Goal: Task Accomplishment & Management: Manage account settings

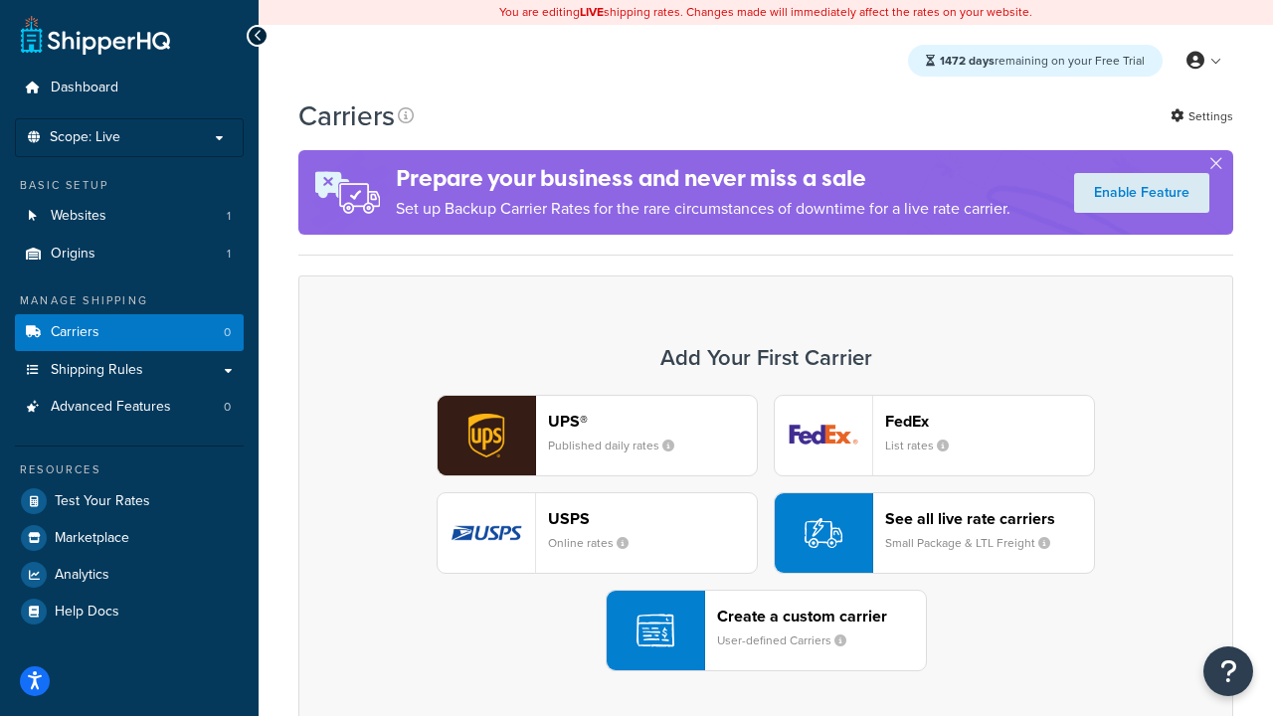
click at [766, 533] on div "UPS® Published daily rates FedEx List rates USPS Online rates See all live rate…" at bounding box center [765, 533] width 893 height 276
click at [989, 421] on header "FedEx" at bounding box center [989, 421] width 209 height 19
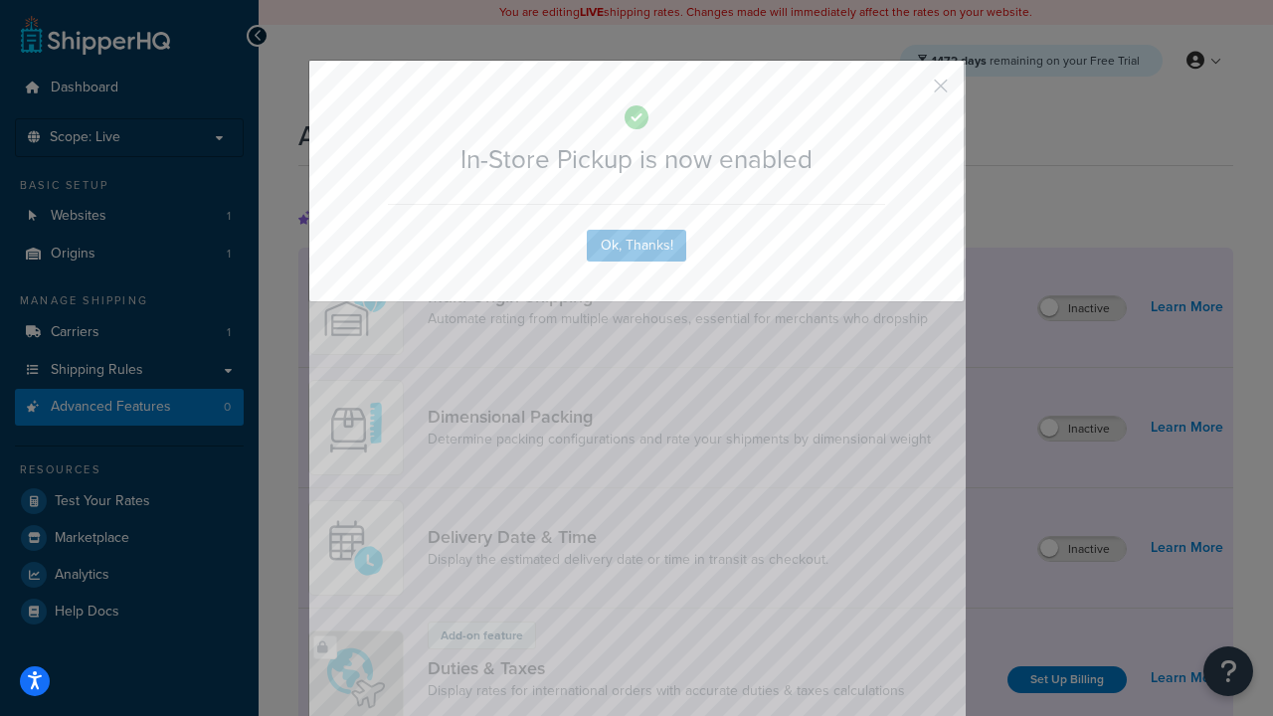
scroll to position [644, 0]
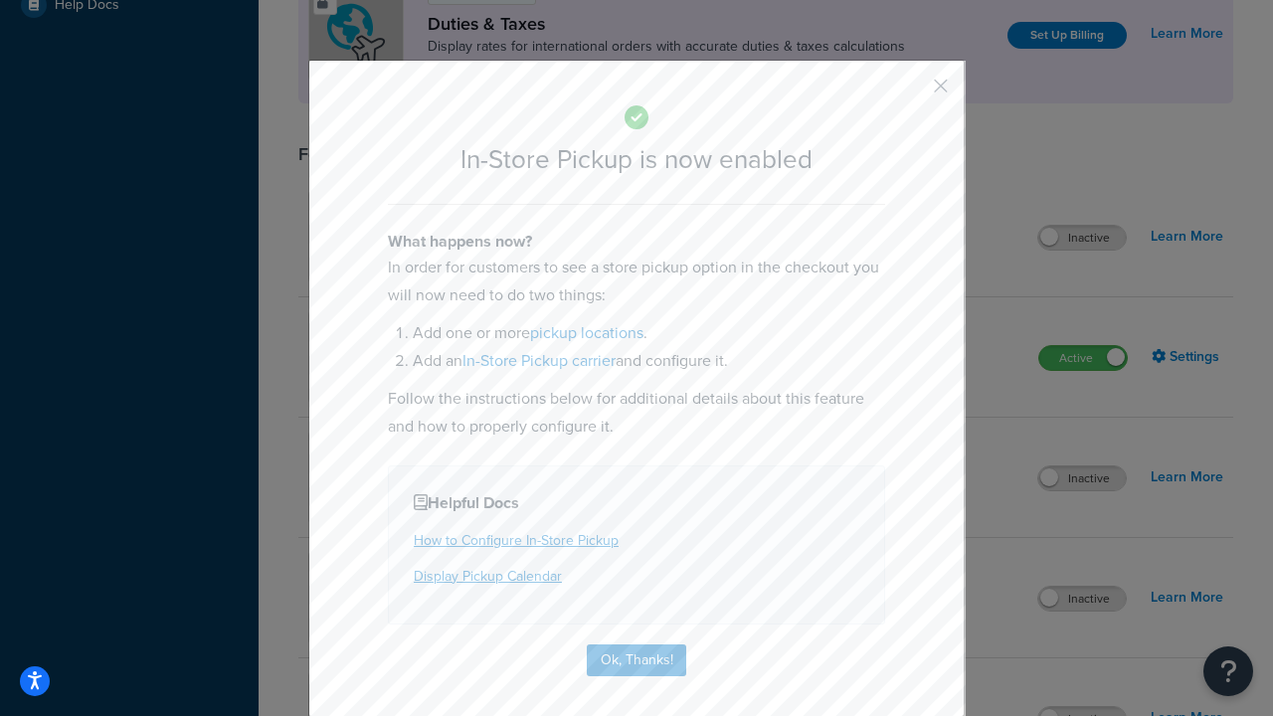
click at [911, 92] on button "button" at bounding box center [911, 92] width 5 height 5
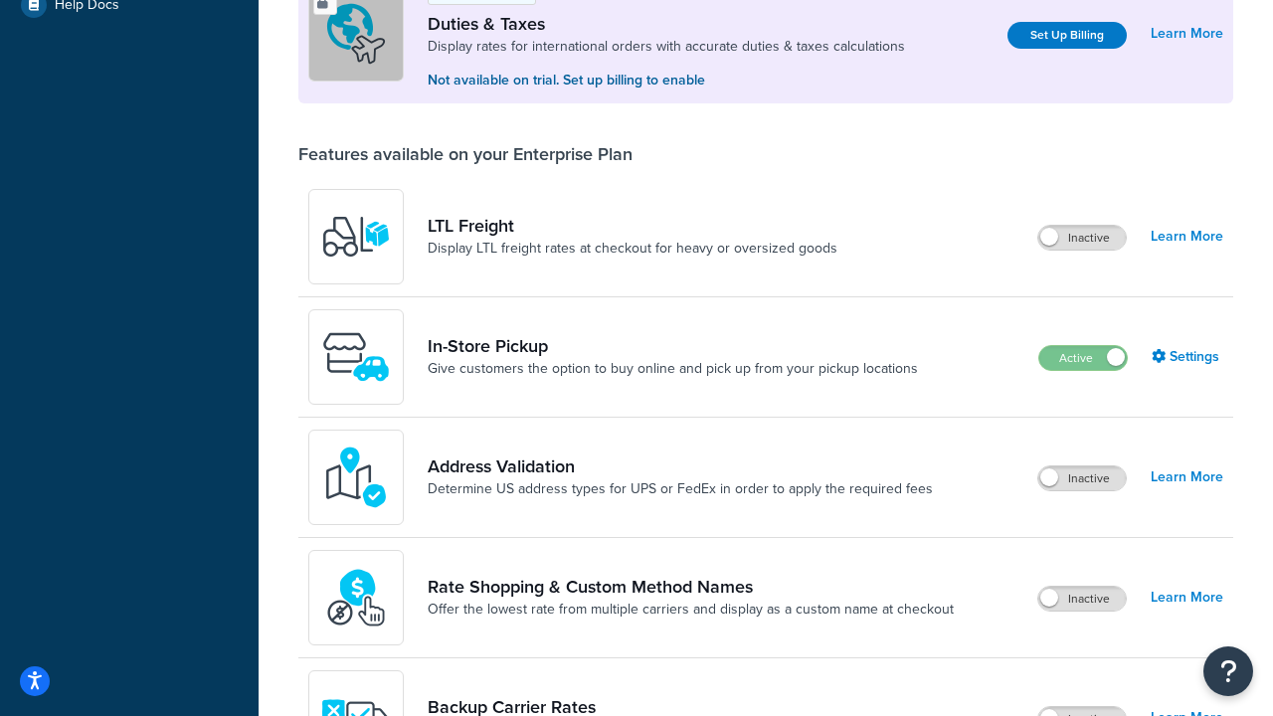
scroll to position [607, 0]
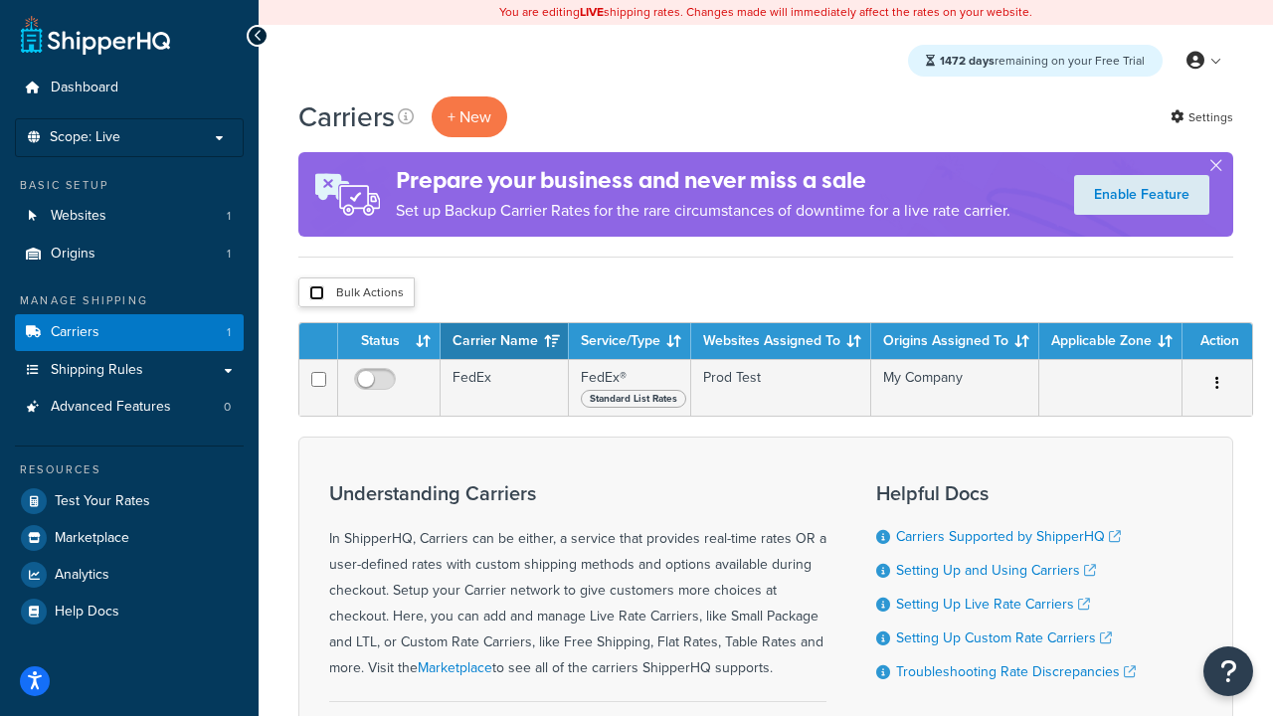
click at [316, 293] on input "checkbox" at bounding box center [316, 292] width 15 height 15
checkbox input "true"
click at [0, 0] on button "Delete" at bounding box center [0, 0] width 0 height 0
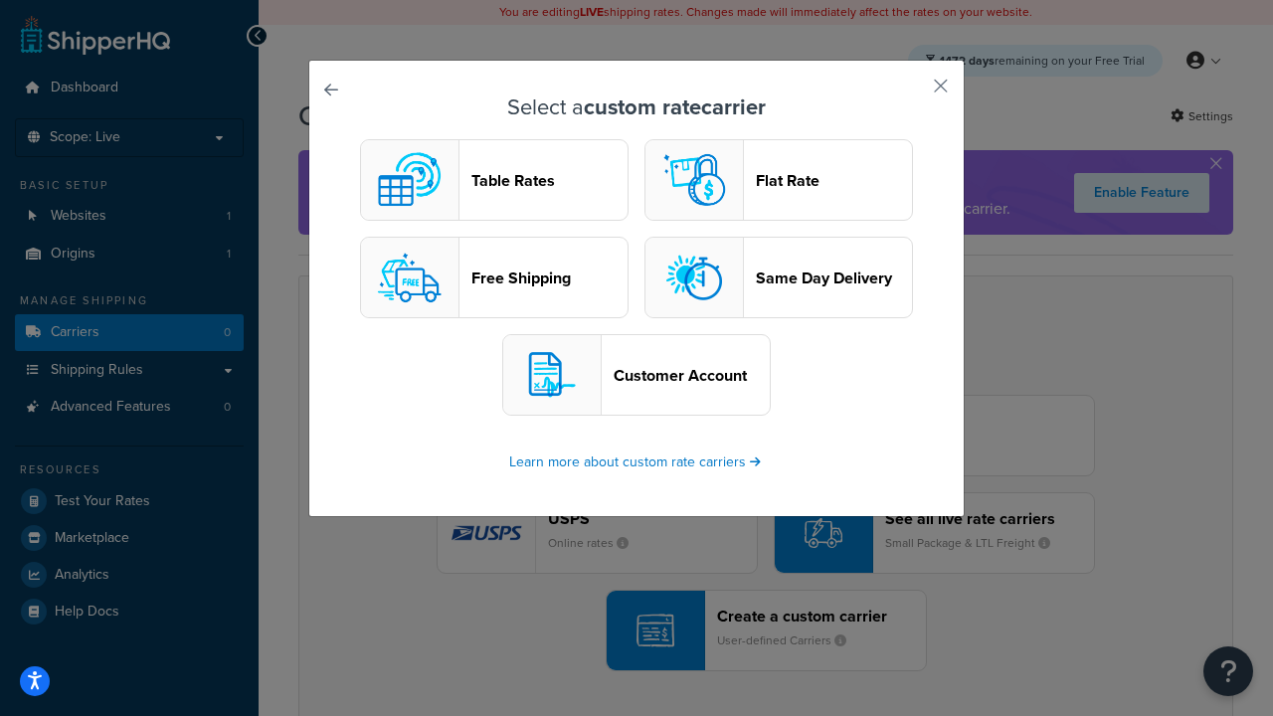
click at [494, 180] on header "Table Rates" at bounding box center [549, 180] width 156 height 19
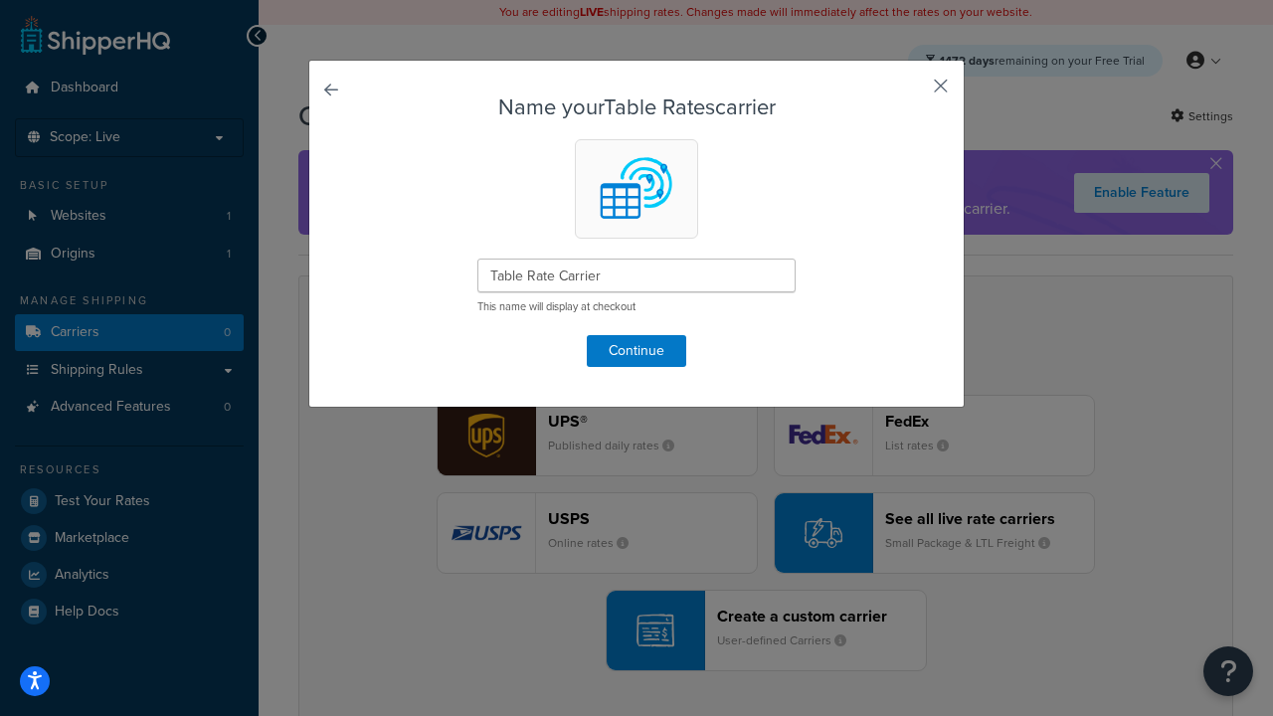
click at [911, 92] on button "button" at bounding box center [911, 92] width 5 height 5
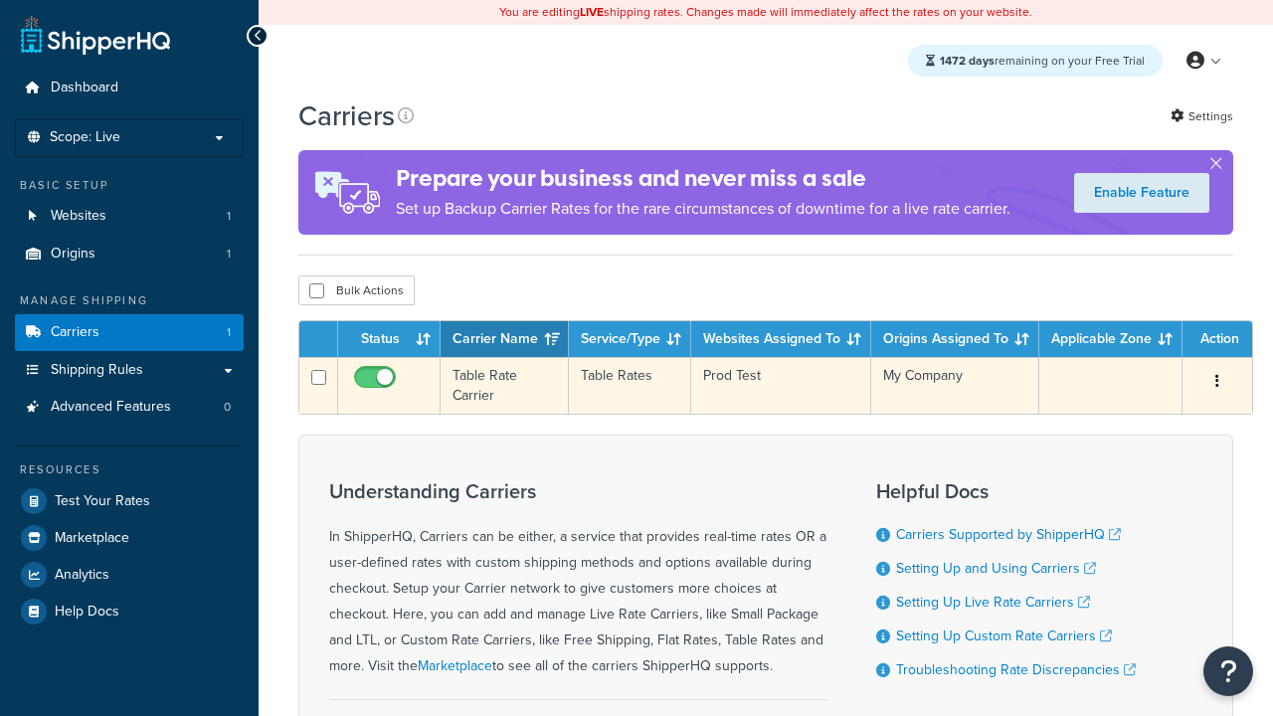
click at [1217, 383] on icon "button" at bounding box center [1217, 381] width 4 height 14
click at [0, 0] on link "Edit" at bounding box center [0, 0] width 0 height 0
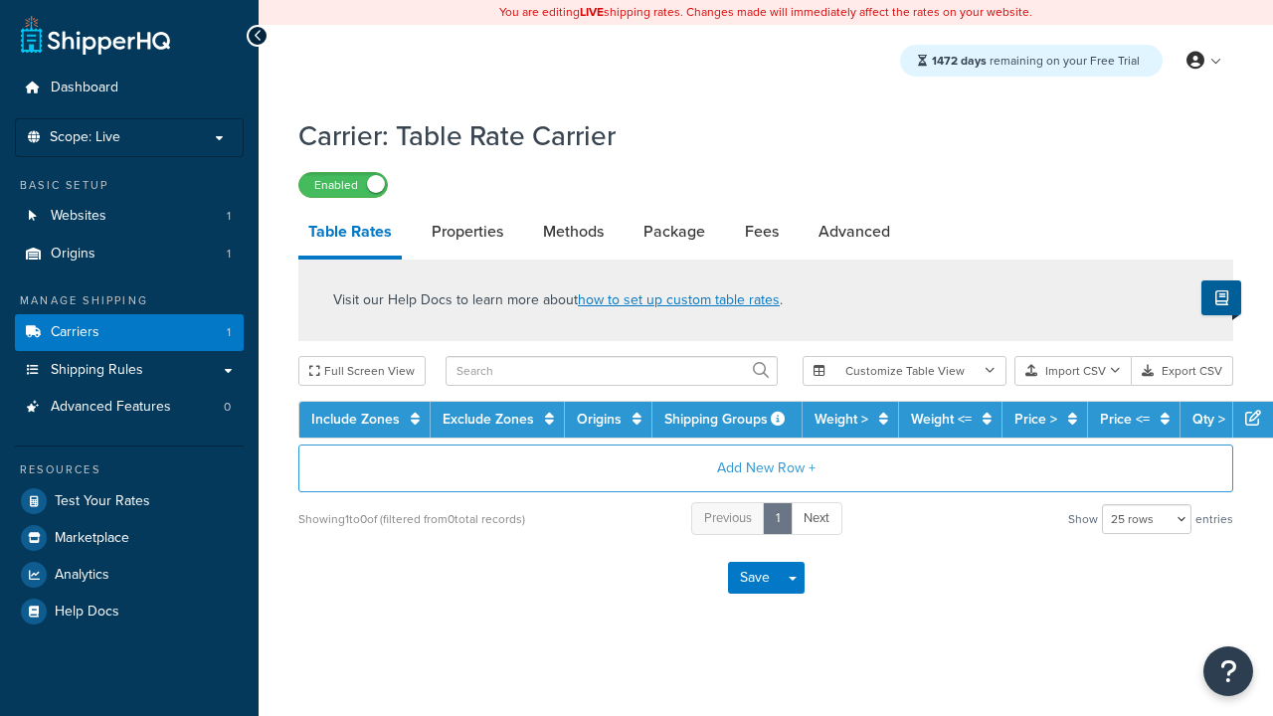
select select "25"
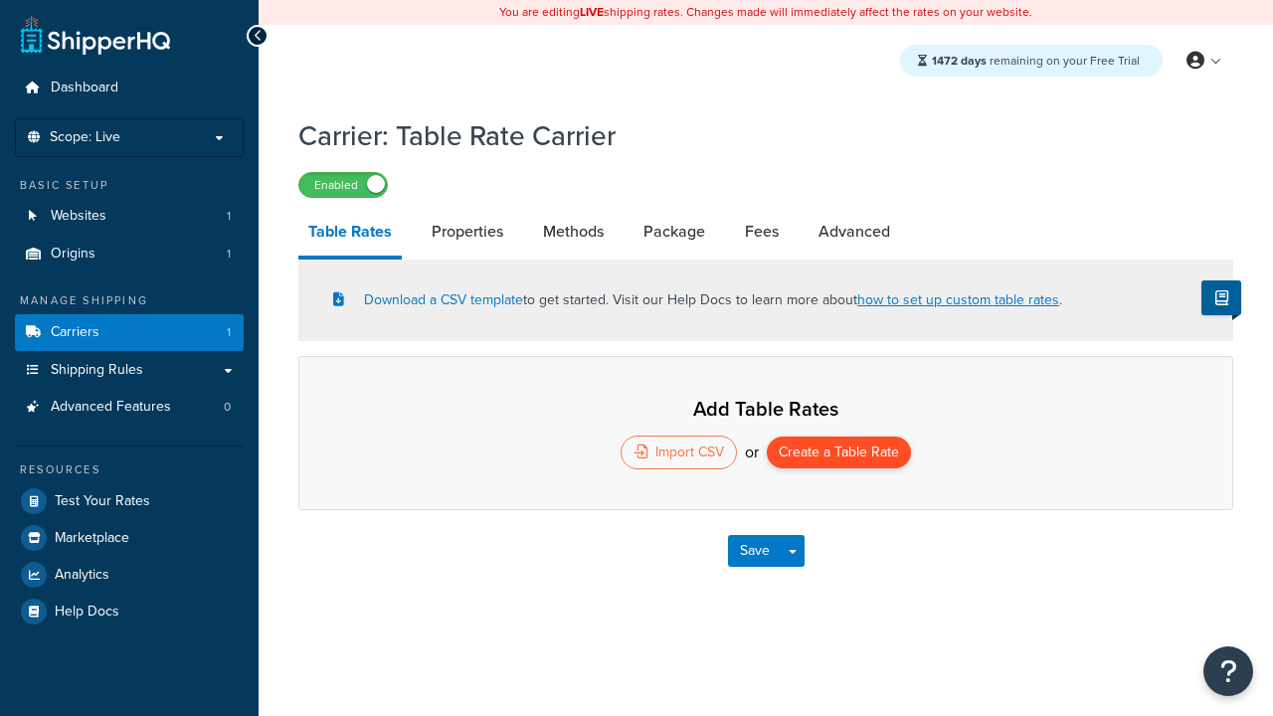
click at [838, 454] on button "Create a Table Rate" at bounding box center [839, 453] width 144 height 32
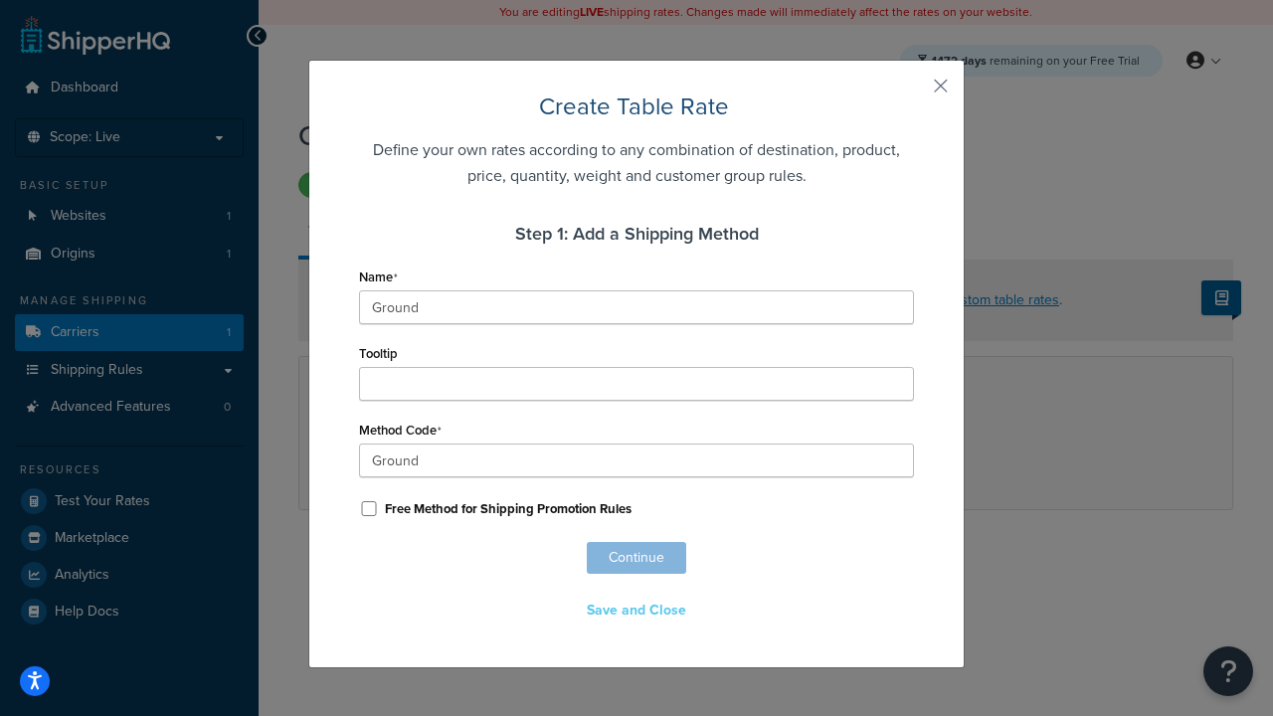
scroll to position [1243, 0]
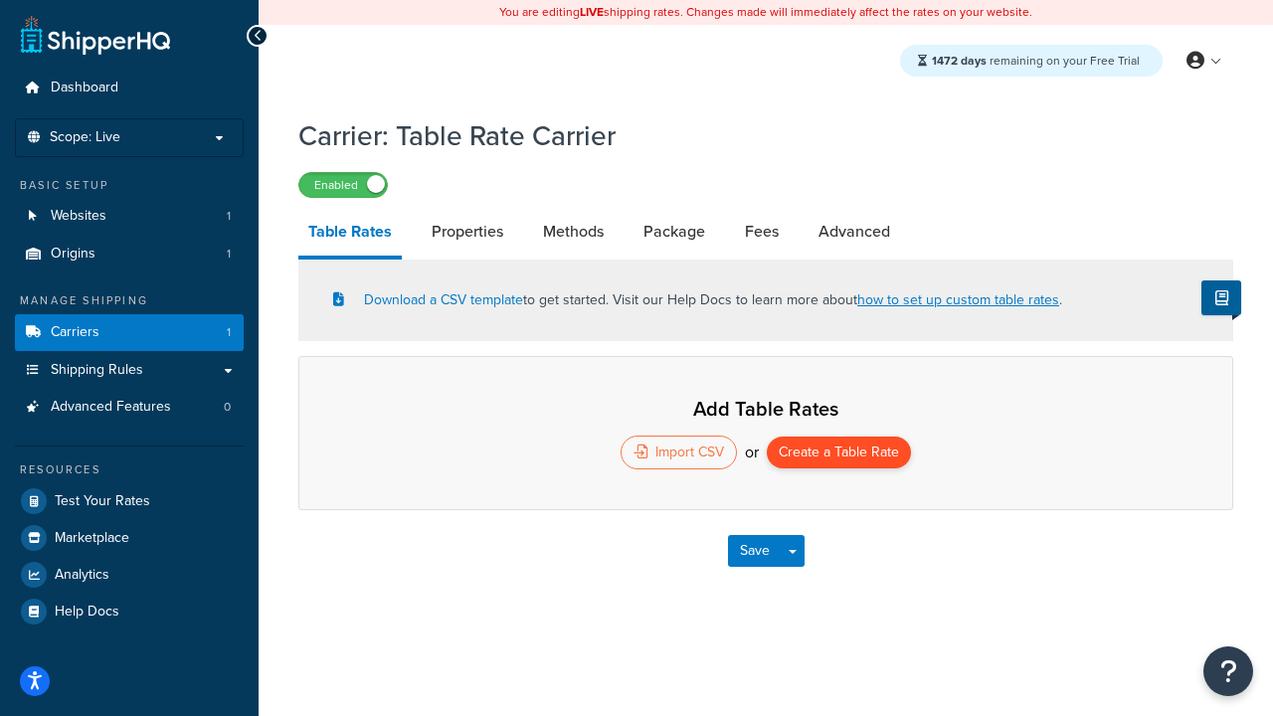
select select "25"
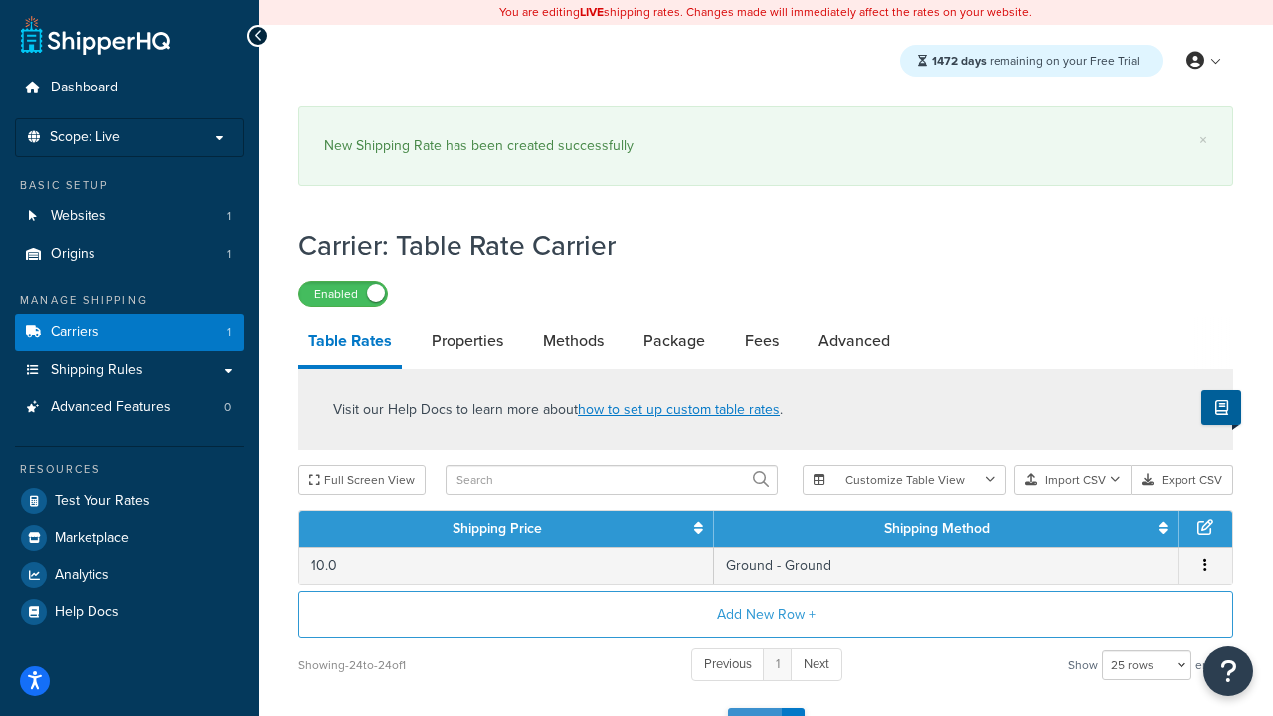
click at [754, 708] on button "Save" at bounding box center [755, 724] width 54 height 32
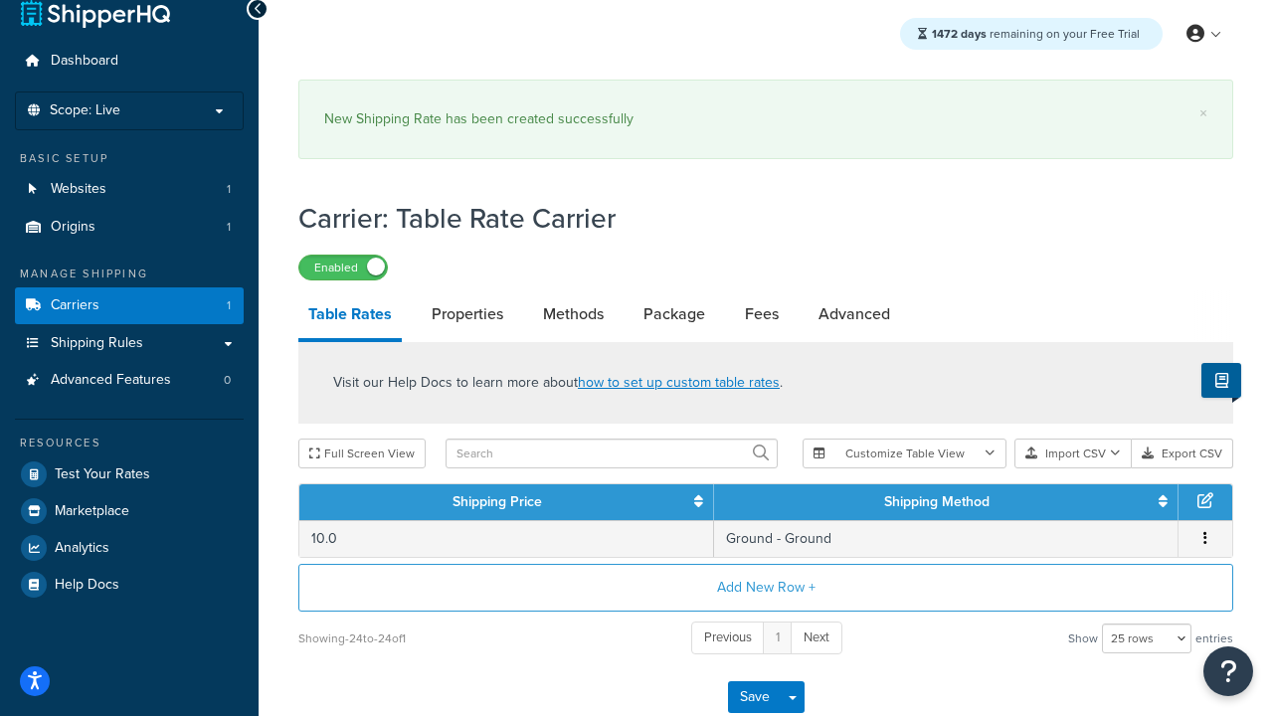
scroll to position [0, 0]
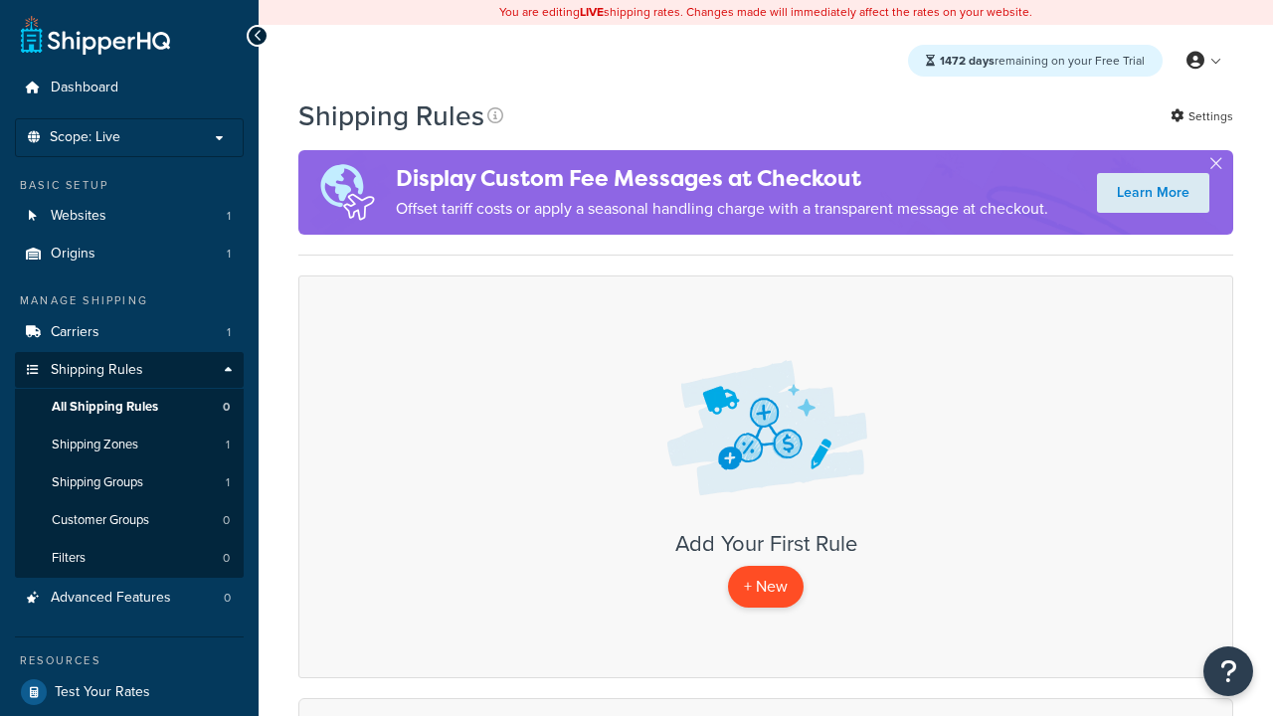
click at [766, 587] on p "+ New" at bounding box center [766, 586] width 76 height 41
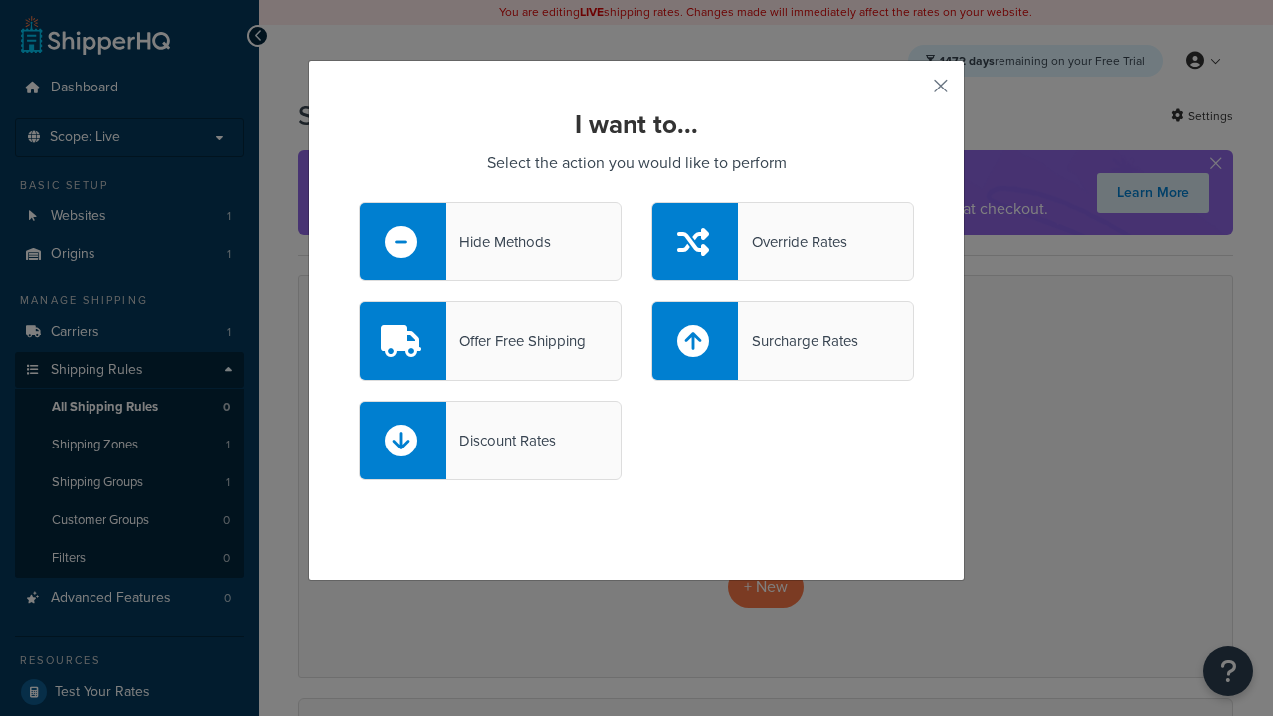
click at [783, 242] on div "Override Rates" at bounding box center [792, 242] width 109 height 28
click at [0, 0] on input "Override Rates" at bounding box center [0, 0] width 0 height 0
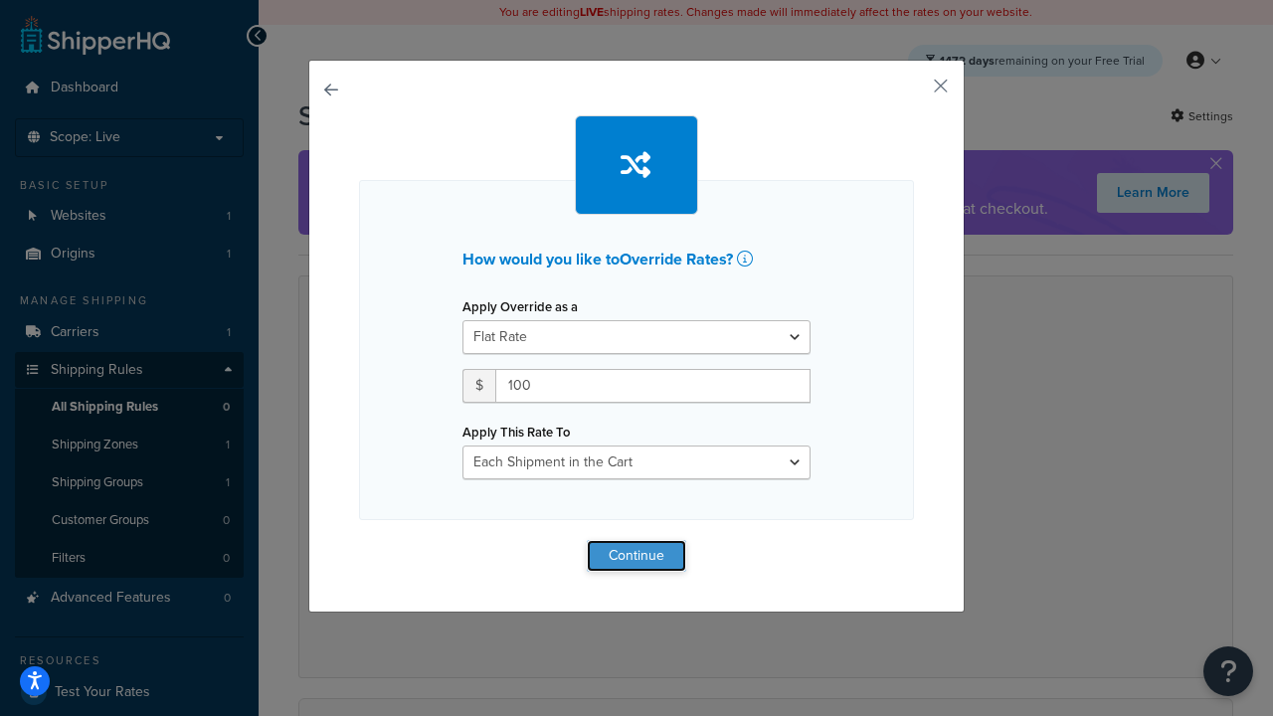
click at [636, 555] on button "Continue" at bounding box center [636, 556] width 99 height 32
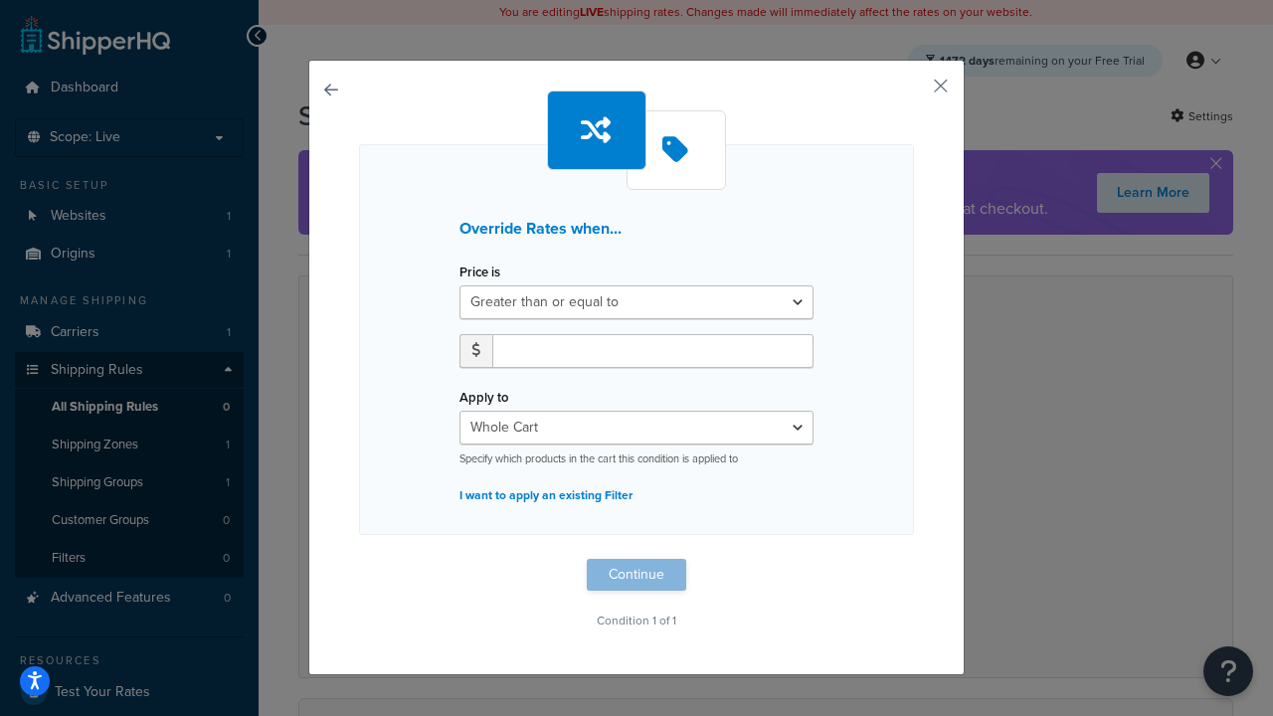
click at [479, 272] on label "Price is" at bounding box center [479, 271] width 41 height 15
click at [479, 285] on select "Greater than or equal to Between or equal to Less than or equal to" at bounding box center [636, 302] width 354 height 34
click at [652, 350] on input "number" at bounding box center [652, 351] width 321 height 34
type input "100"
click at [636, 575] on button "Continue" at bounding box center [636, 575] width 99 height 32
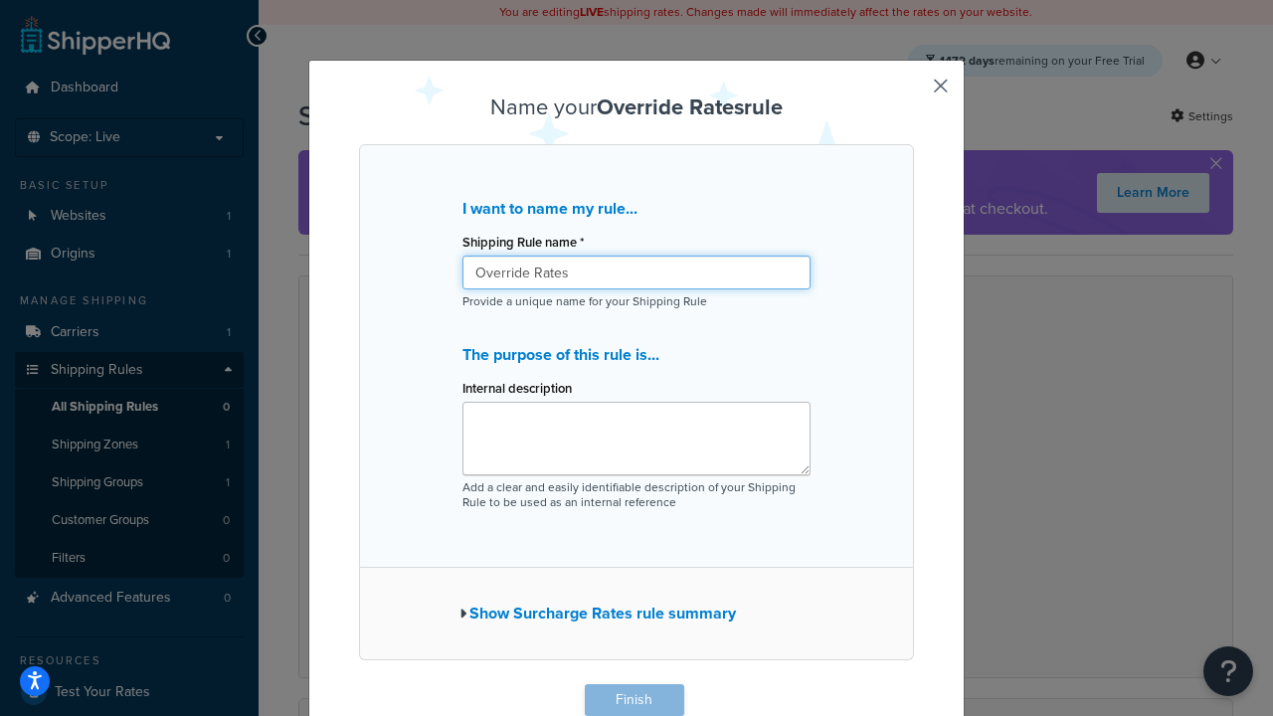
type input "Override Rates"
click at [633, 700] on button "Finish" at bounding box center [634, 700] width 99 height 32
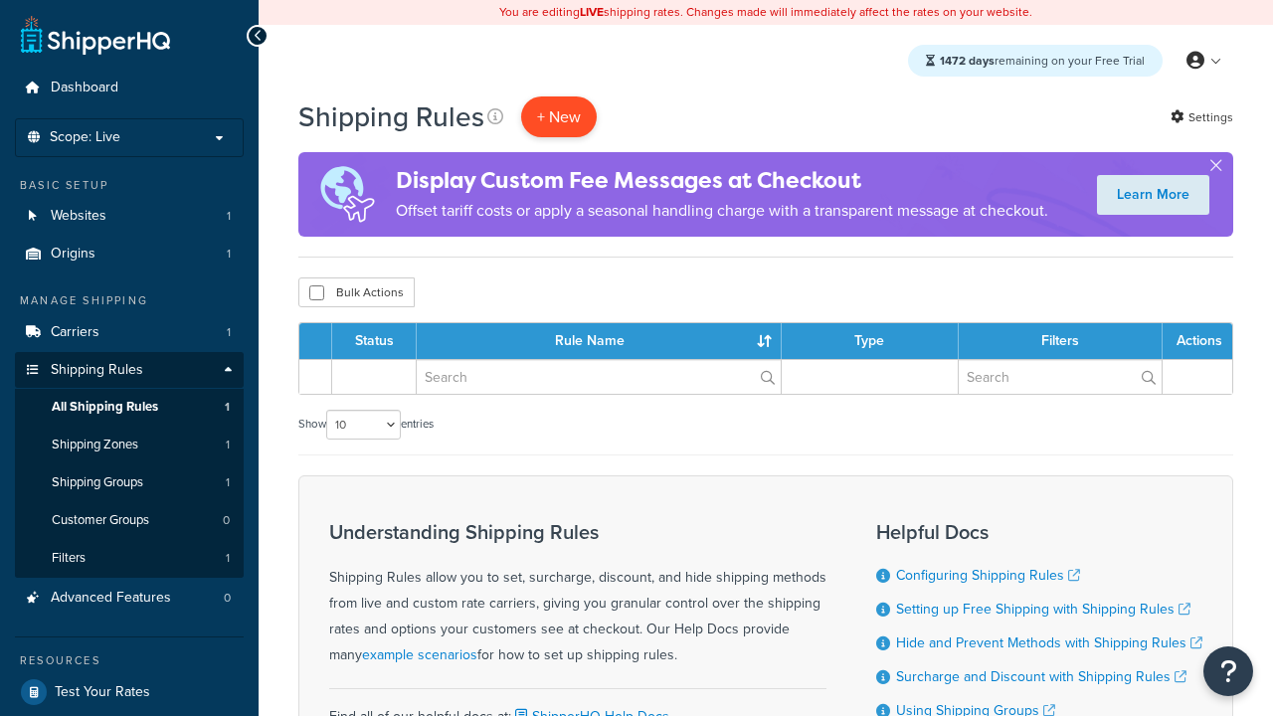
click at [559, 116] on p "+ New" at bounding box center [559, 116] width 76 height 41
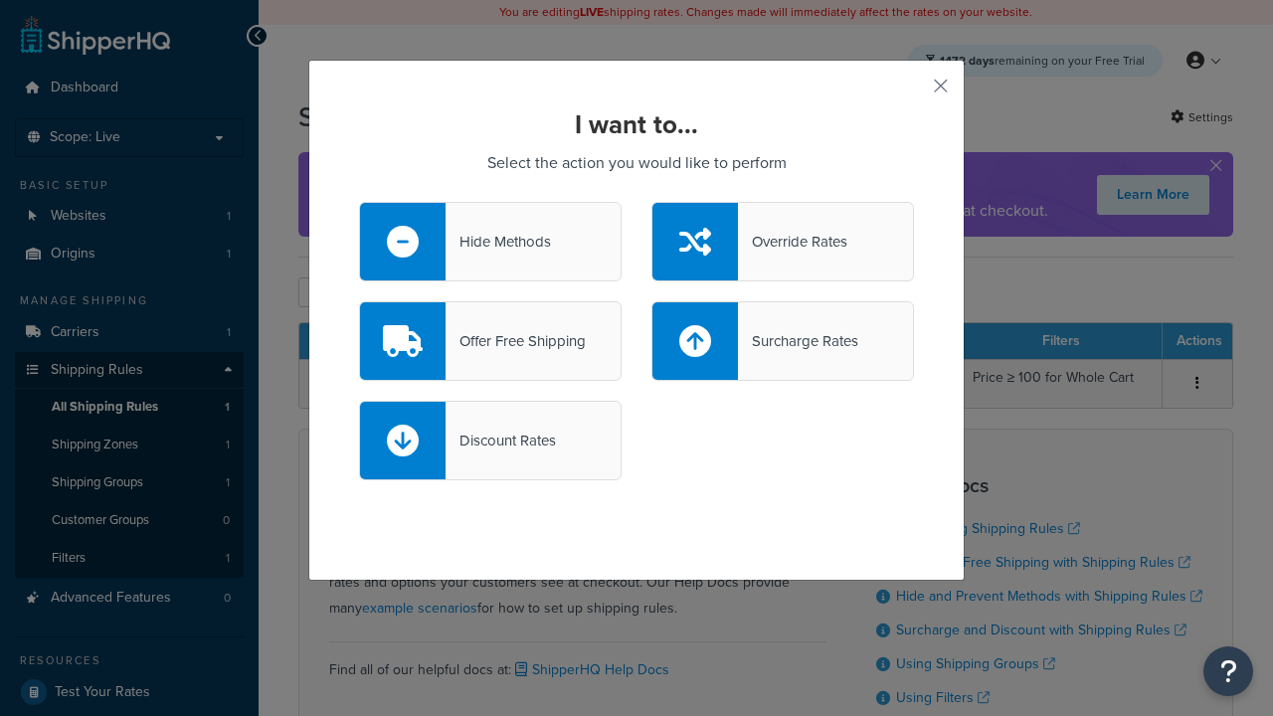
click at [490, 341] on div "Offer Free Shipping" at bounding box center [515, 341] width 140 height 28
click at [0, 0] on input "Offer Free Shipping" at bounding box center [0, 0] width 0 height 0
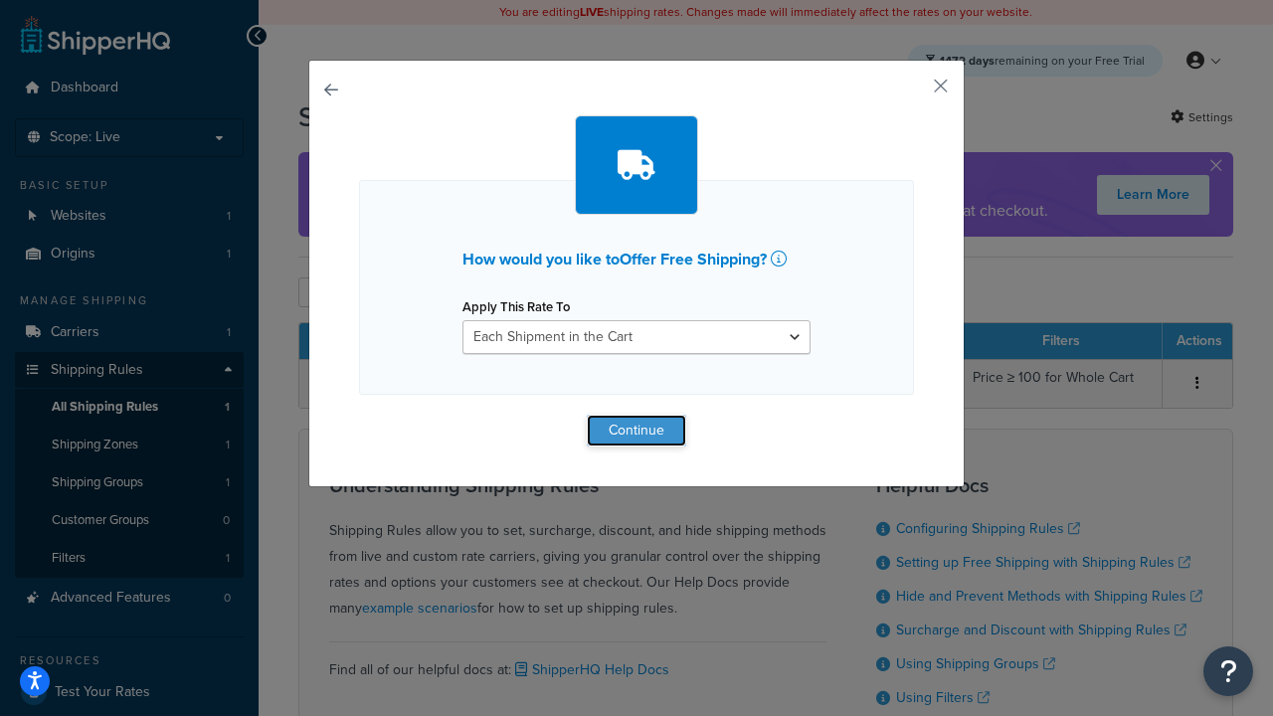
click at [636, 430] on button "Continue" at bounding box center [636, 431] width 99 height 32
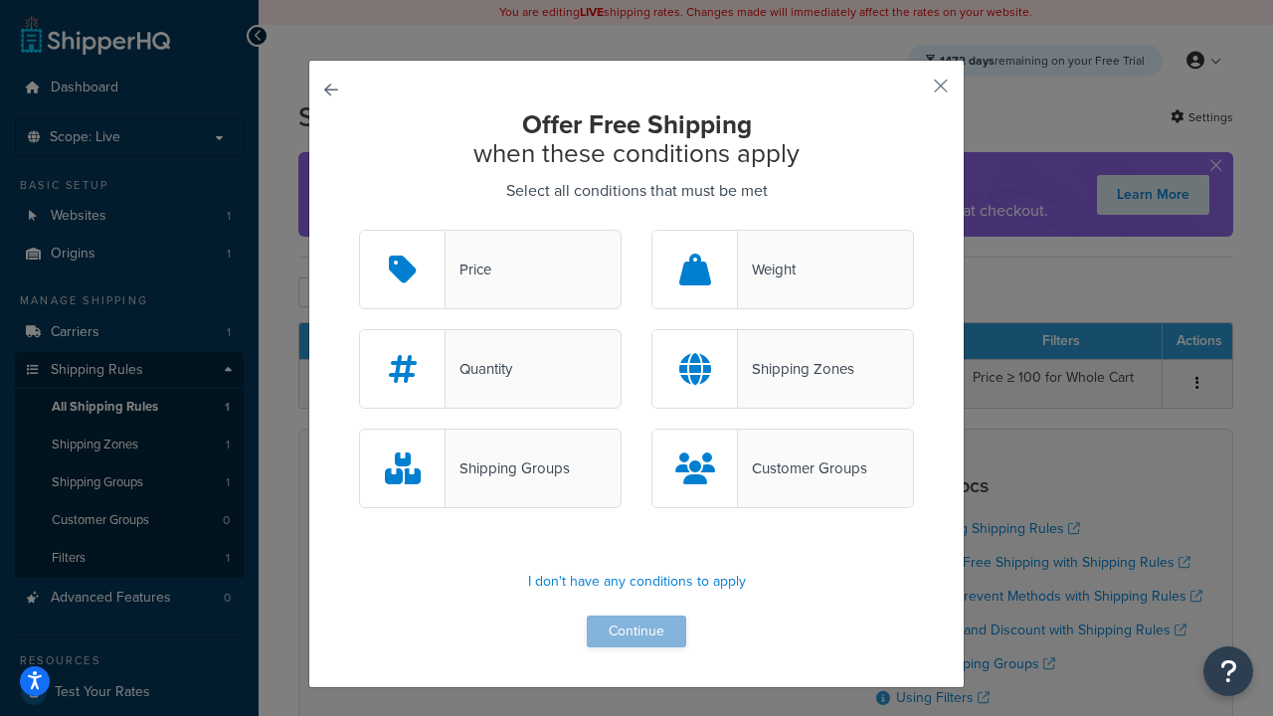
click at [490, 270] on div "Price" at bounding box center [468, 270] width 46 height 28
click at [0, 0] on input "Price" at bounding box center [0, 0] width 0 height 0
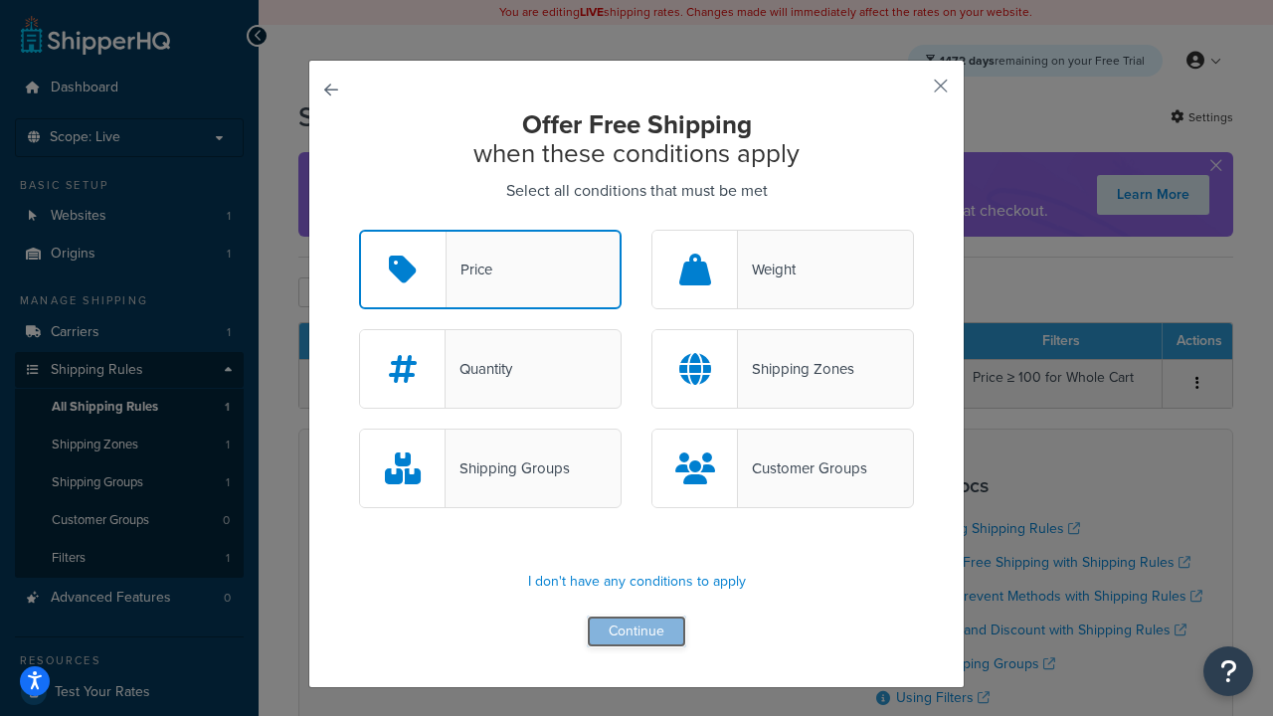
click at [636, 632] on button "Continue" at bounding box center [636, 631] width 99 height 32
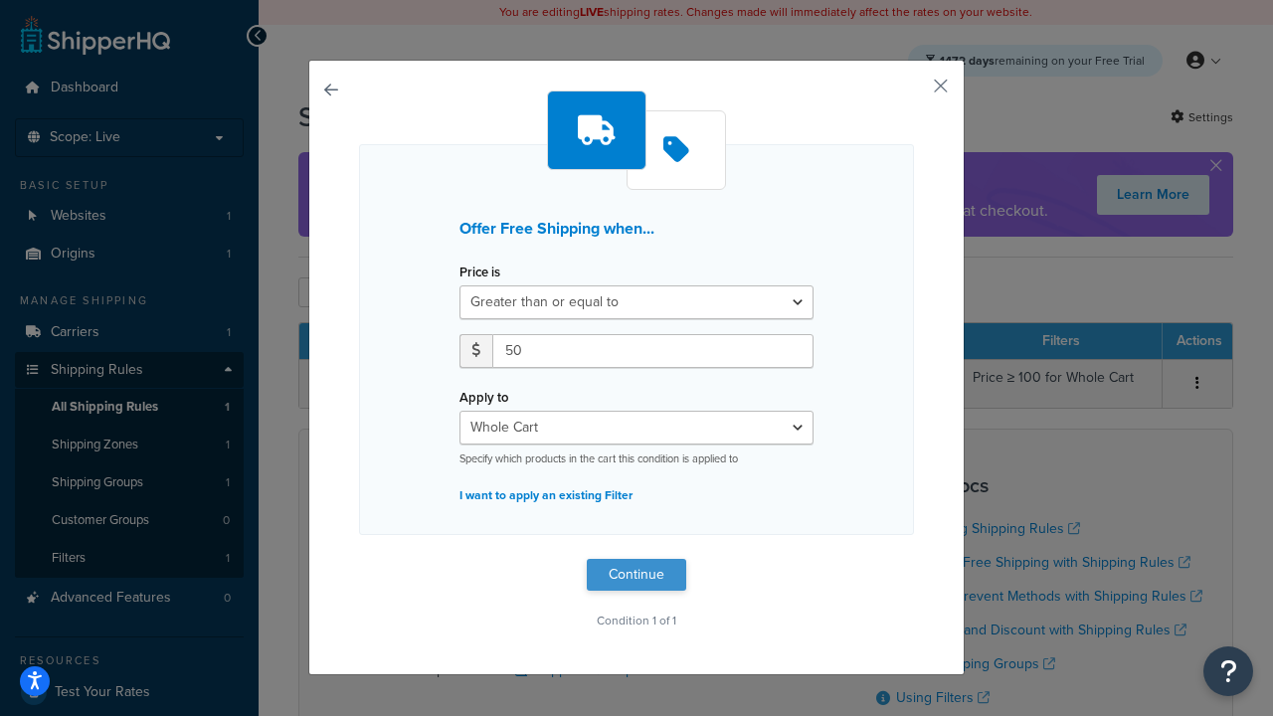
type input "50"
click at [636, 575] on button "Continue" at bounding box center [636, 575] width 99 height 32
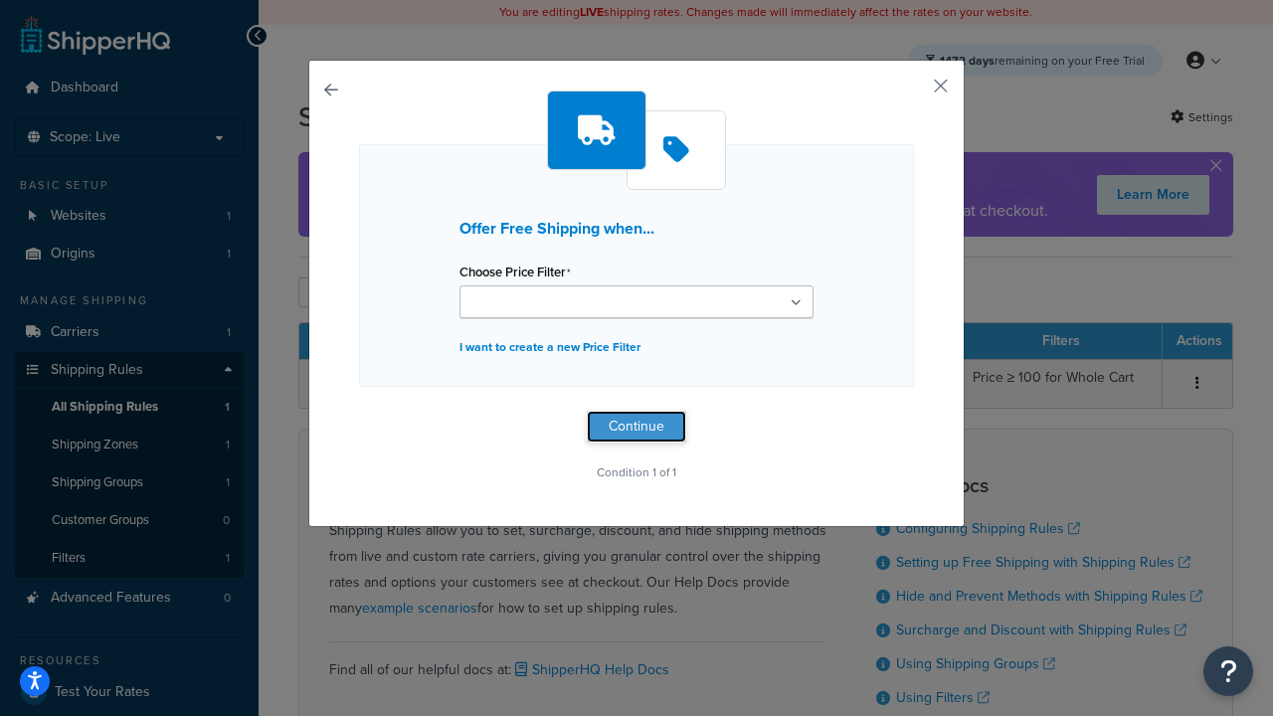
click at [636, 426] on button "Continue" at bounding box center [636, 427] width 99 height 32
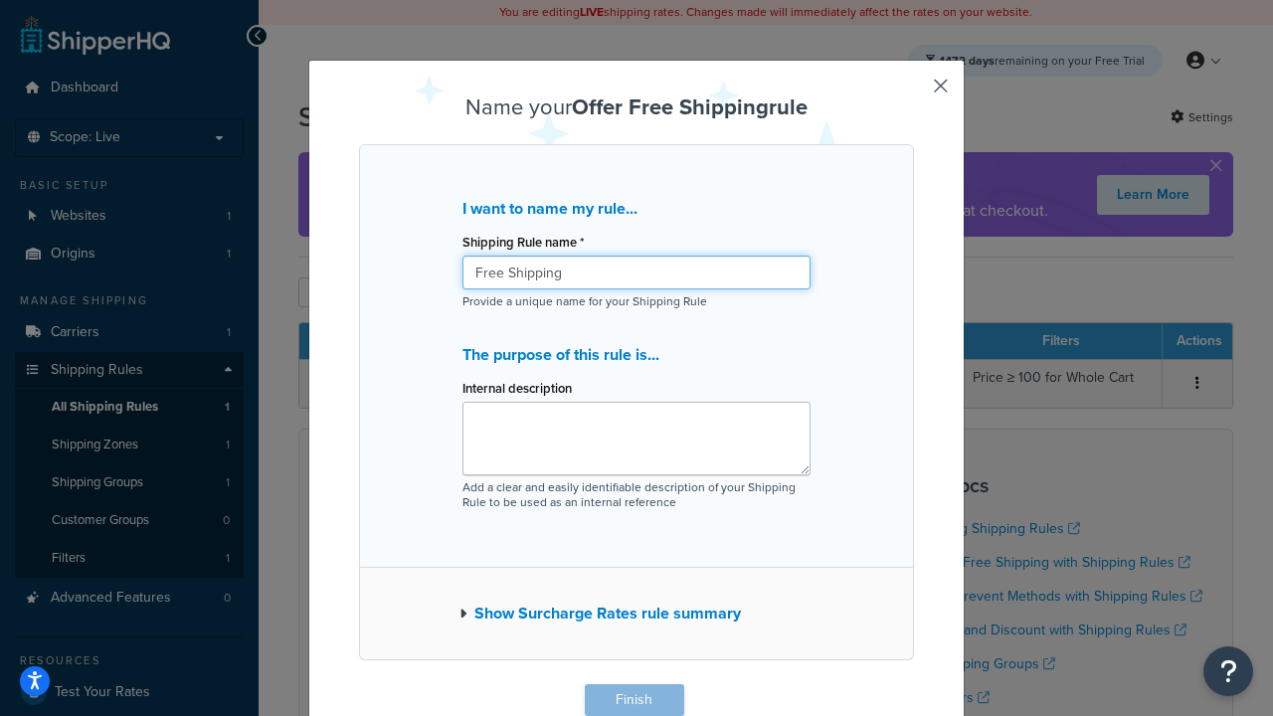
type input "Free Shipping"
click at [633, 700] on button "Finish" at bounding box center [634, 700] width 99 height 32
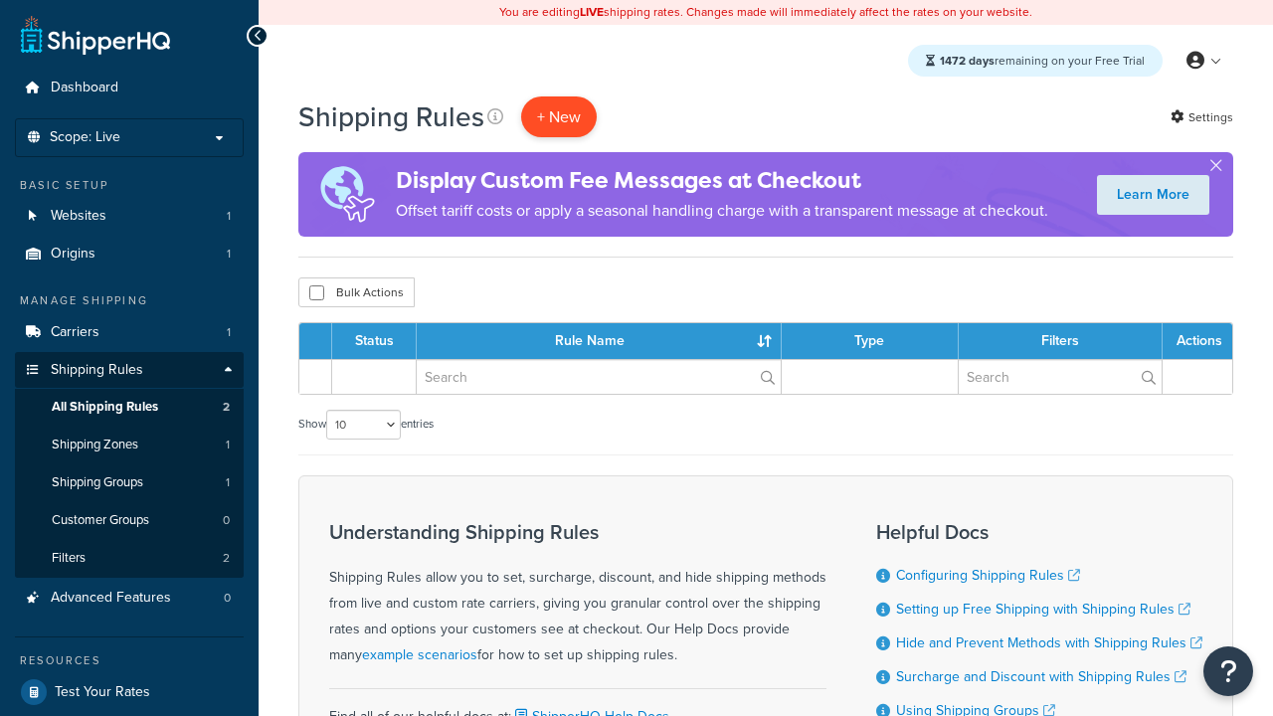
click at [559, 116] on p "+ New" at bounding box center [559, 116] width 76 height 41
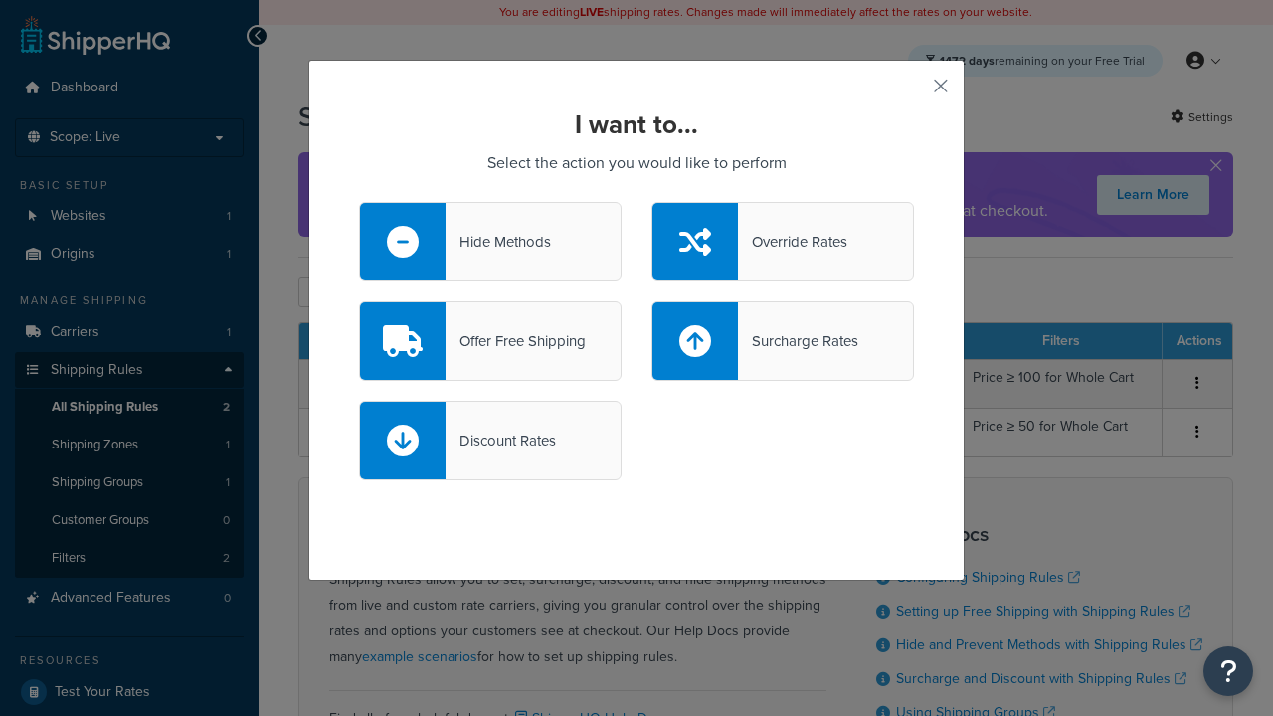
click at [783, 341] on div "Surcharge Rates" at bounding box center [798, 341] width 120 height 28
click at [0, 0] on input "Surcharge Rates" at bounding box center [0, 0] width 0 height 0
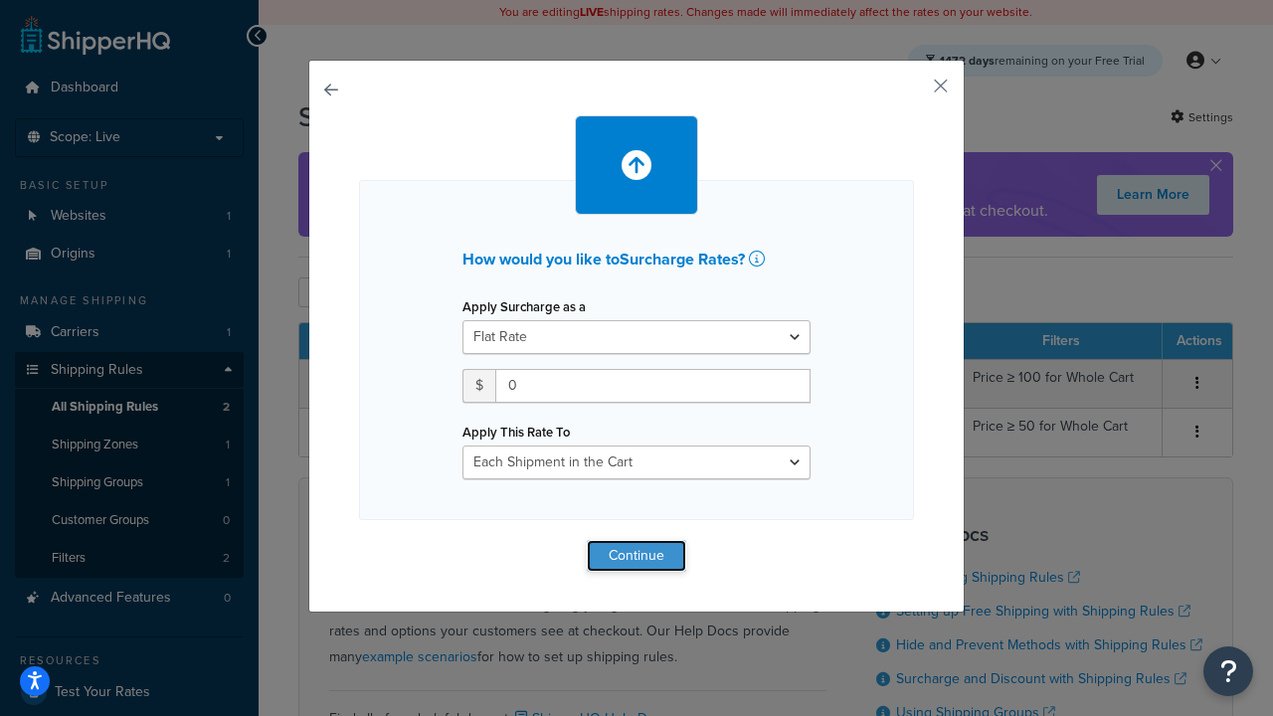
click at [636, 555] on button "Continue" at bounding box center [636, 556] width 99 height 32
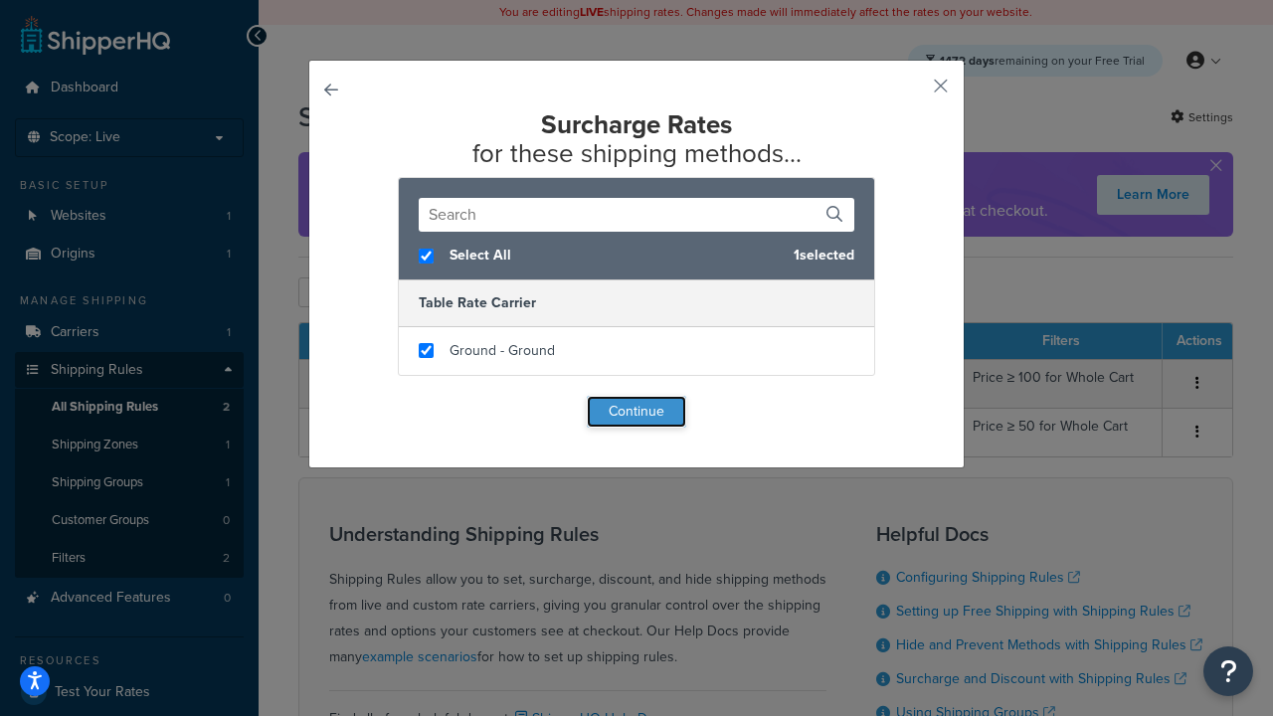
click at [636, 412] on button "Continue" at bounding box center [636, 412] width 99 height 32
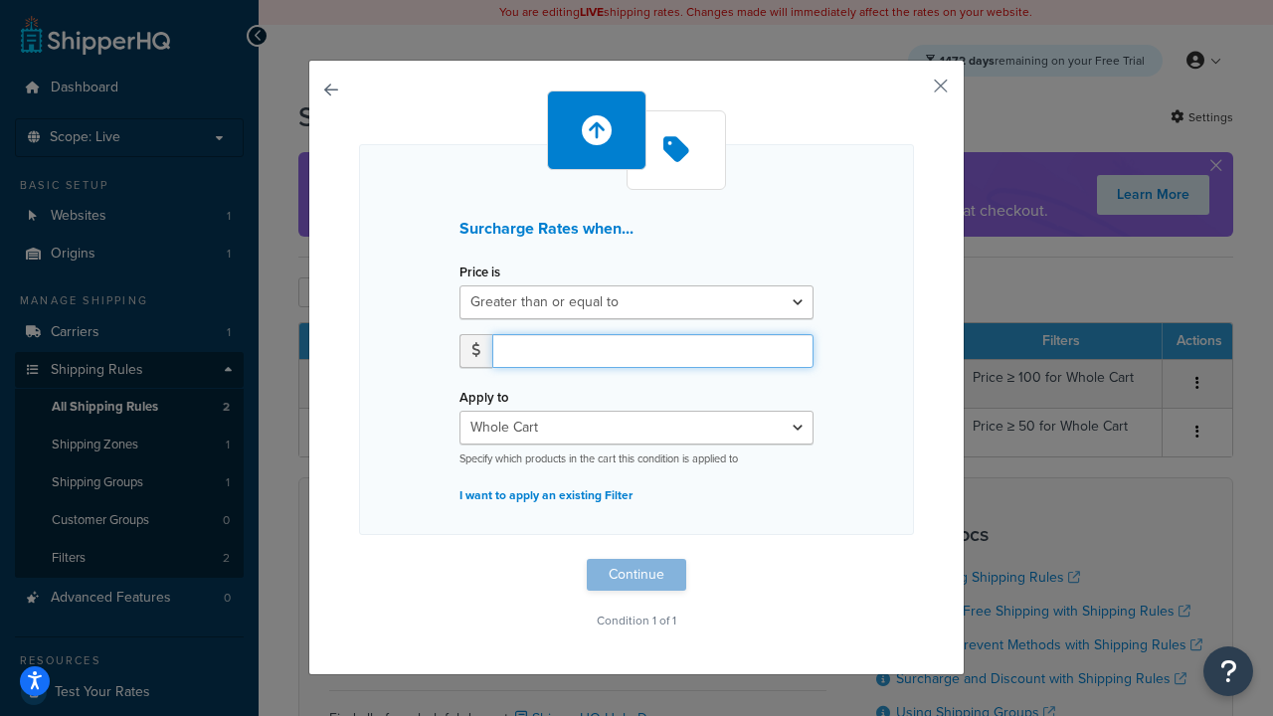
click at [652, 350] on input "number" at bounding box center [652, 351] width 321 height 34
type input "5"
click at [636, 575] on button "Continue" at bounding box center [636, 575] width 99 height 32
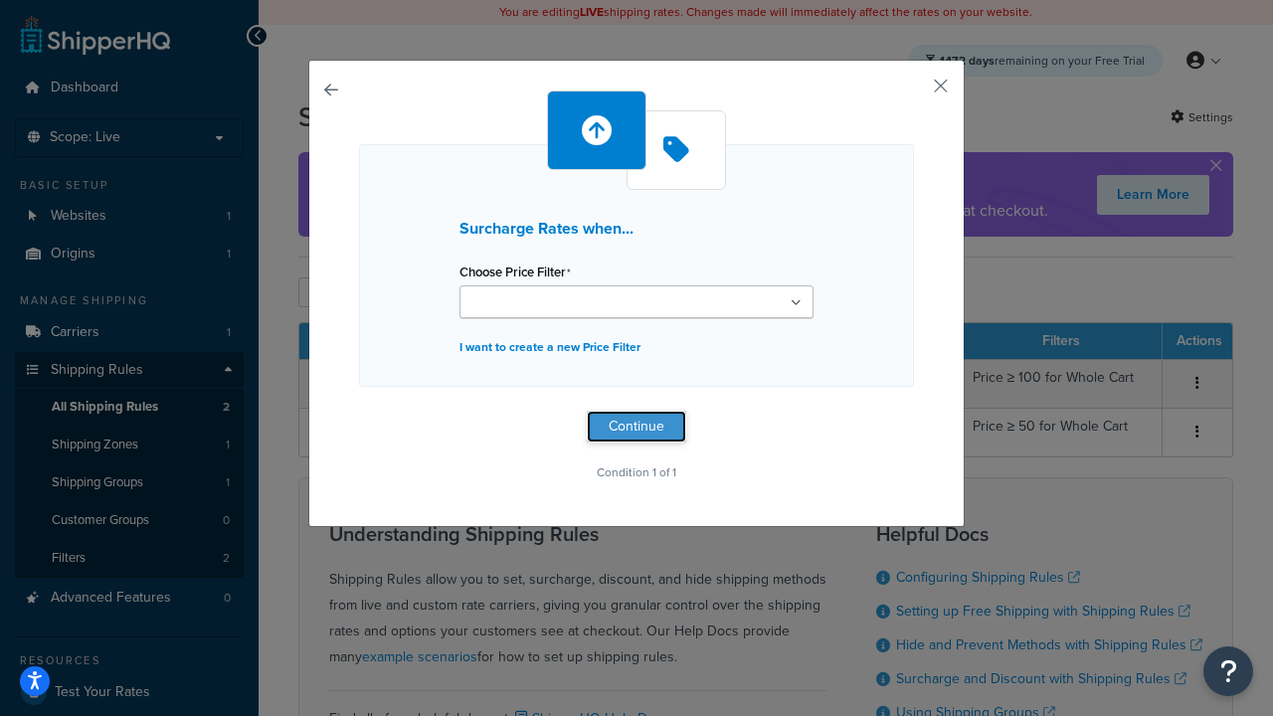
click at [636, 426] on button "Continue" at bounding box center [636, 427] width 99 height 32
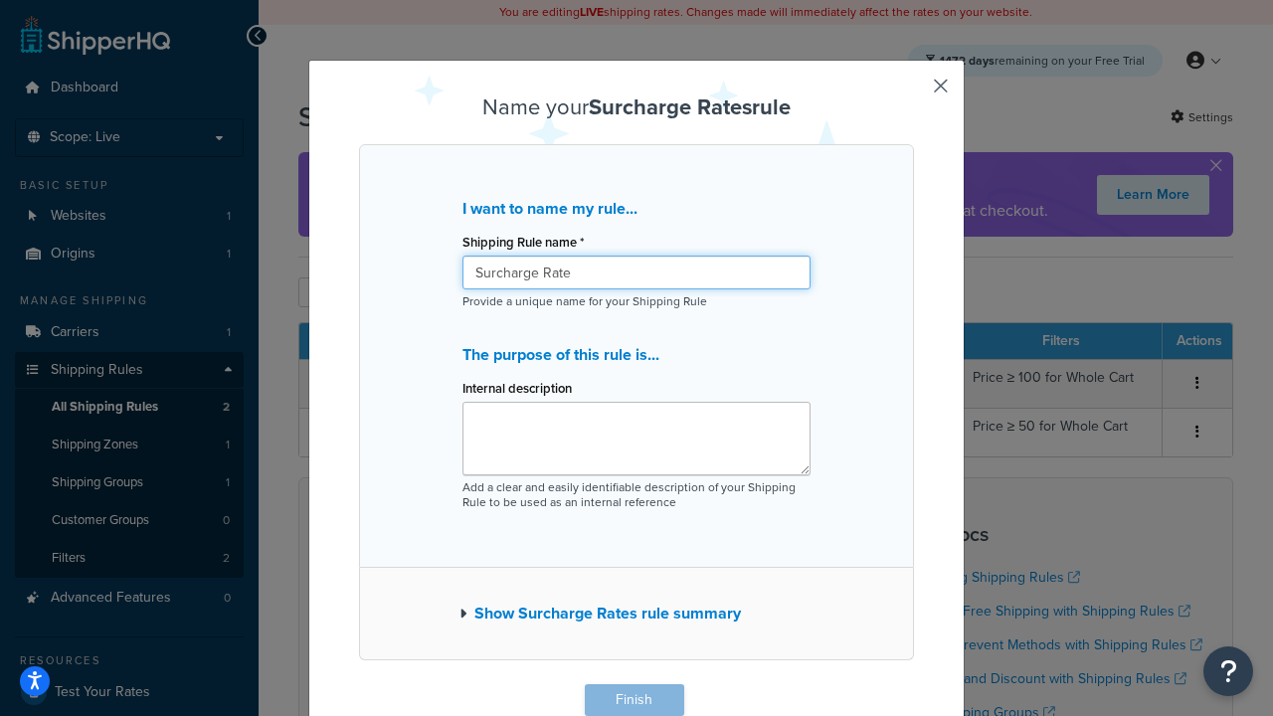
type input "Surcharge Rate"
click at [633, 700] on button "Finish" at bounding box center [634, 700] width 99 height 32
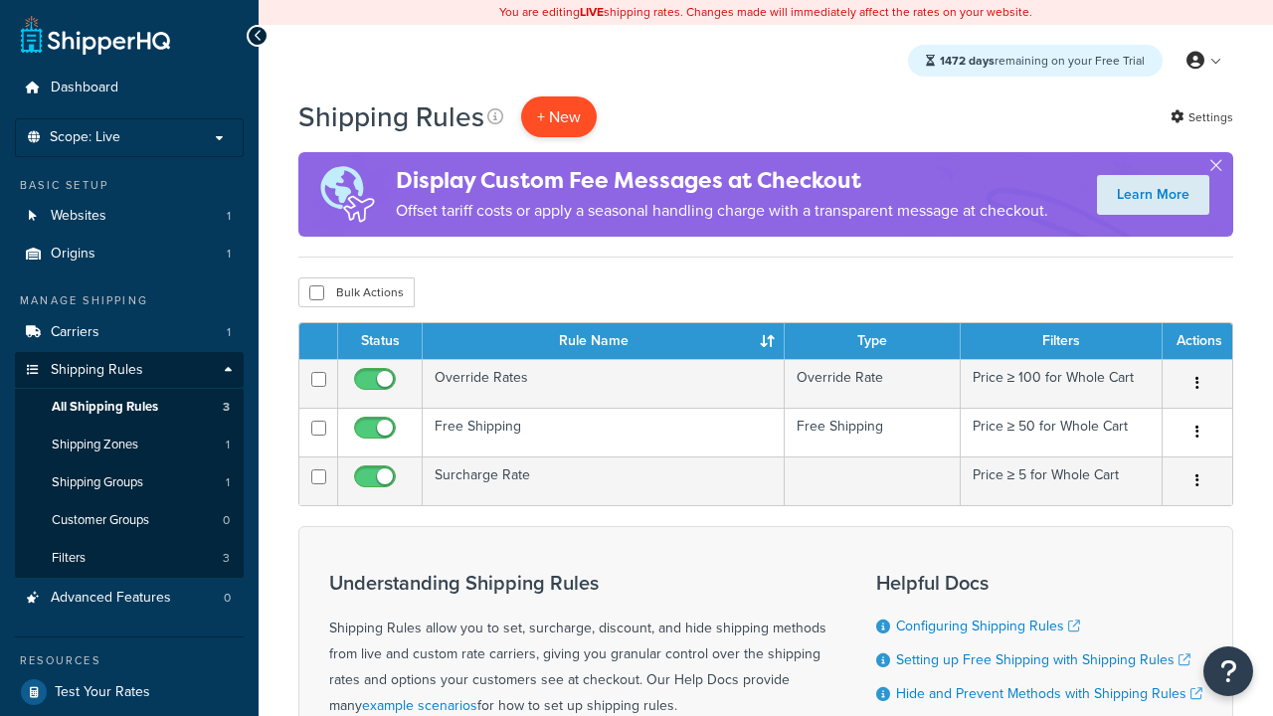
click at [559, 116] on p "+ New" at bounding box center [559, 116] width 76 height 41
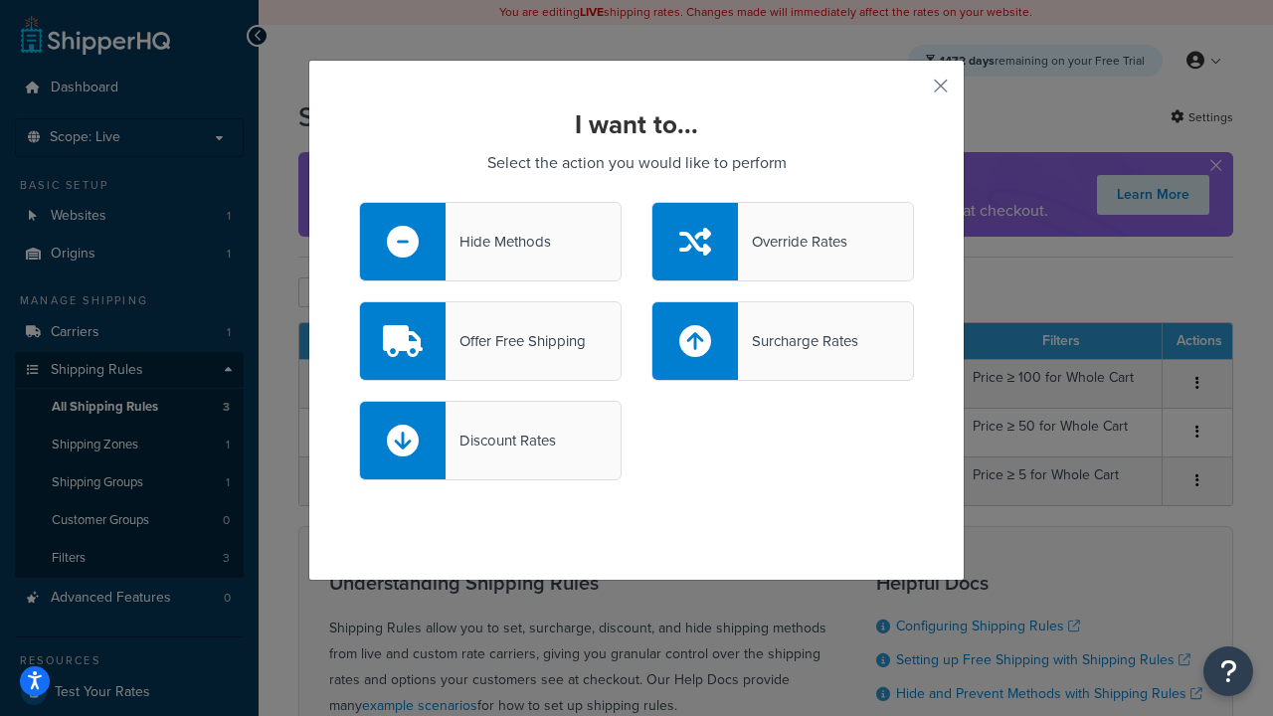
click at [490, 440] on div "Discount Rates" at bounding box center [500, 441] width 110 height 28
click at [0, 0] on input "Discount Rates" at bounding box center [0, 0] width 0 height 0
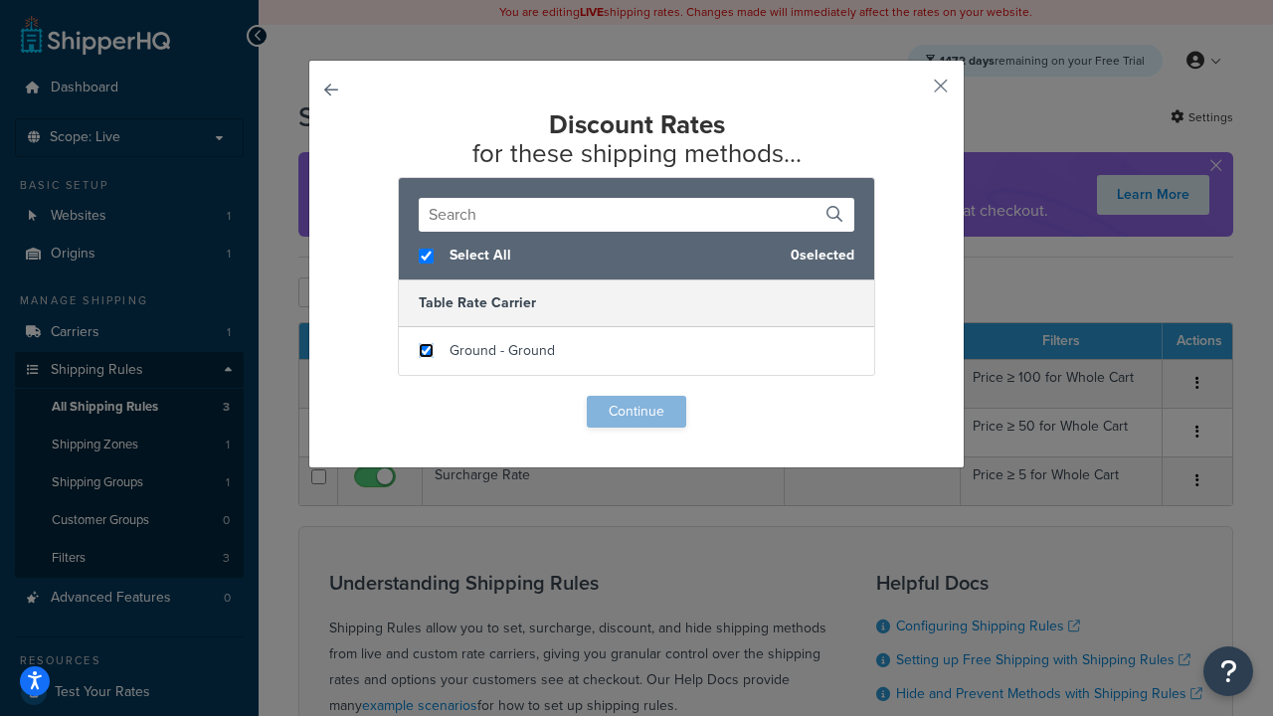
click at [426, 351] on input "checkbox" at bounding box center [426, 350] width 15 height 15
checkbox input "true"
click at [636, 412] on button "Continue" at bounding box center [636, 412] width 99 height 32
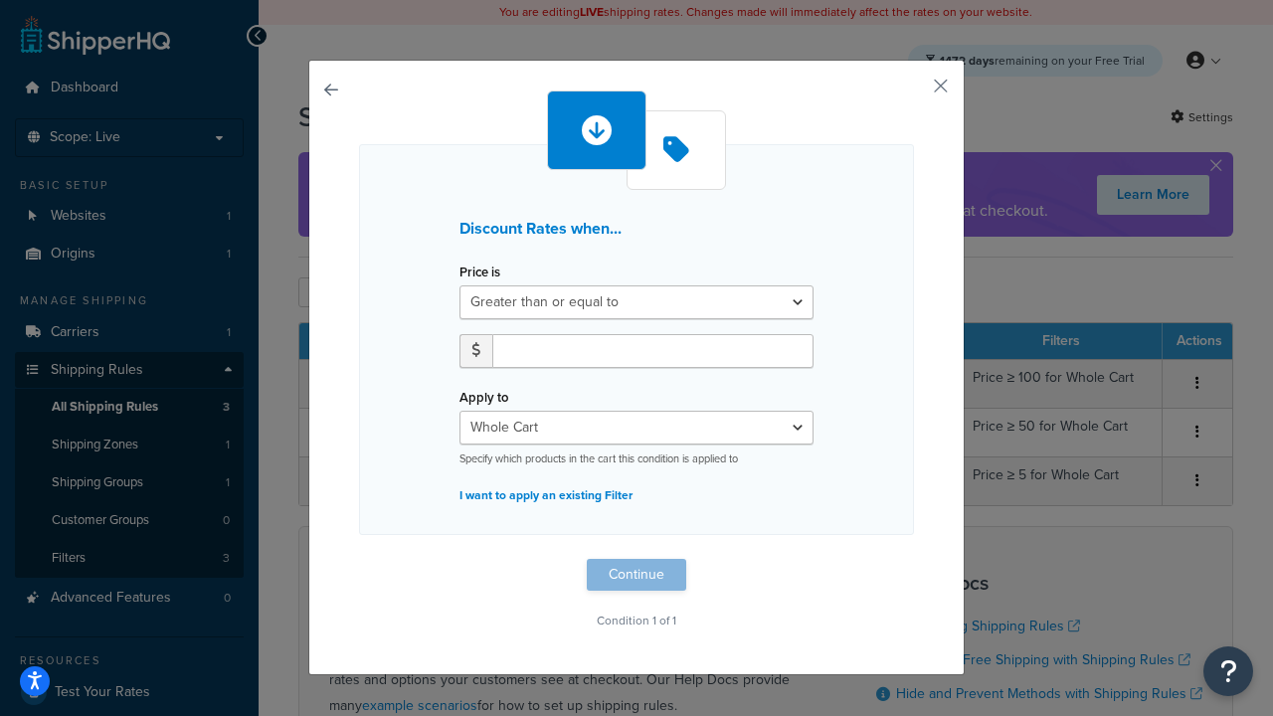
click at [479, 272] on label "Price is" at bounding box center [479, 271] width 41 height 15
click at [479, 285] on select "Greater than or equal to Between or equal to Less than or equal to" at bounding box center [636, 302] width 354 height 34
click at [652, 350] on input "number" at bounding box center [652, 351] width 321 height 34
type input "5"
click at [636, 575] on button "Continue" at bounding box center [636, 575] width 99 height 32
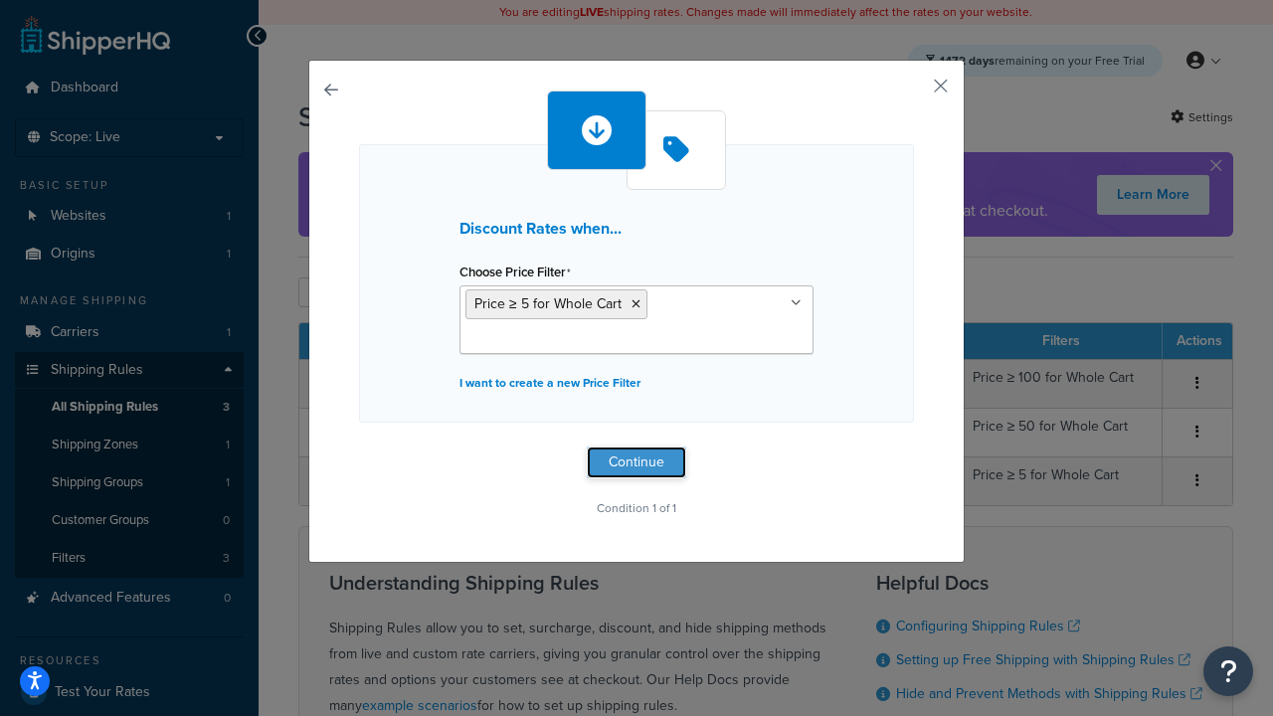
click at [636, 461] on button "Continue" at bounding box center [636, 462] width 99 height 32
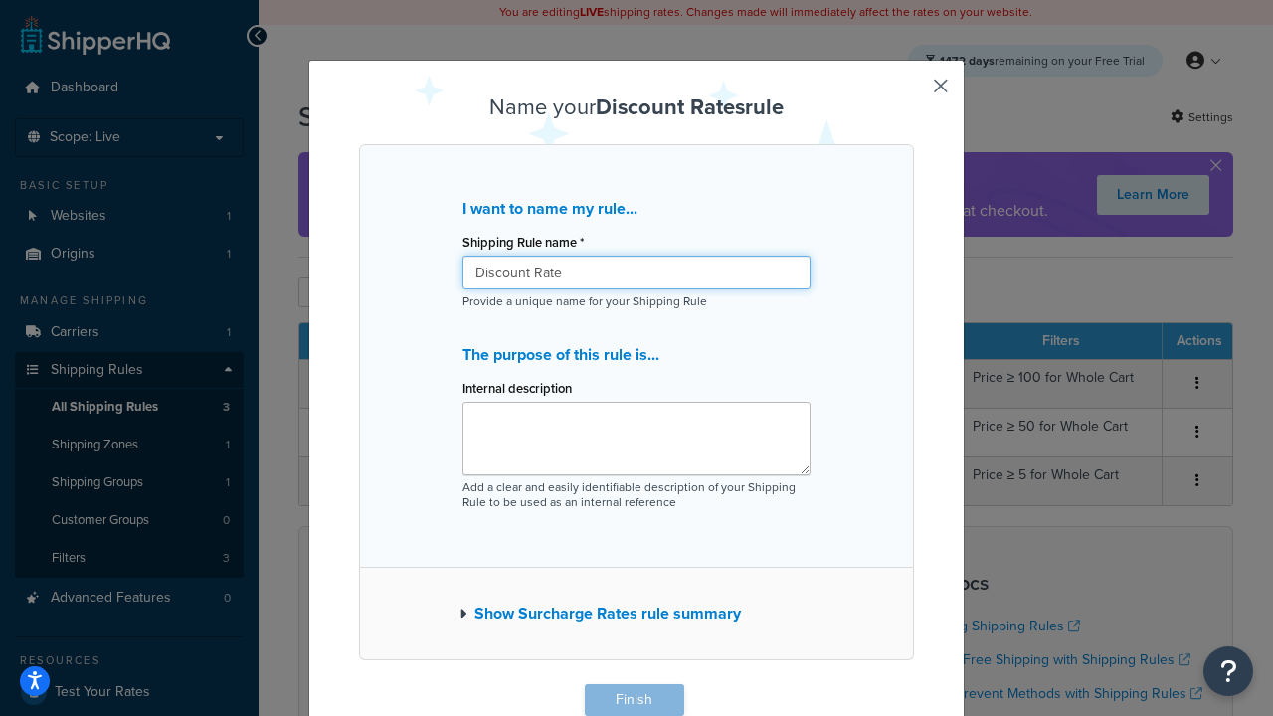
type input "Discount Rate"
click at [633, 700] on button "Finish" at bounding box center [634, 700] width 99 height 32
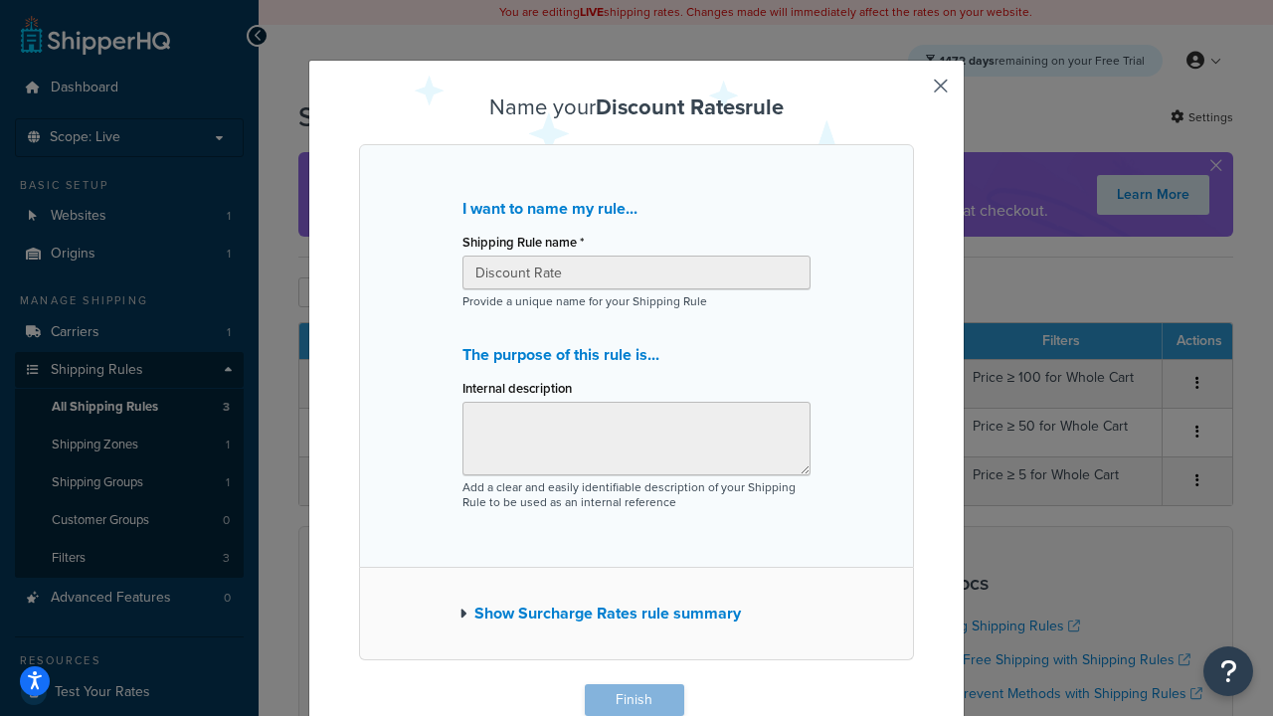
scroll to position [1, 0]
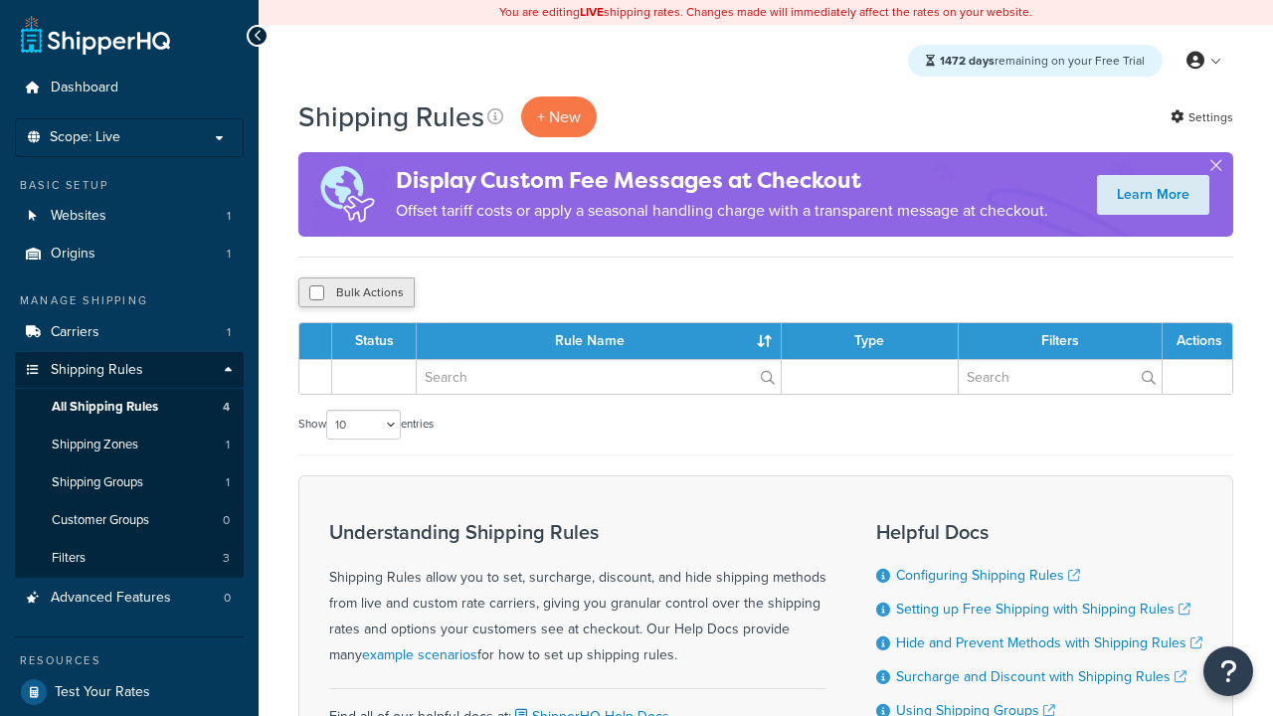
click at [356, 293] on button "Bulk Actions" at bounding box center [356, 292] width 116 height 30
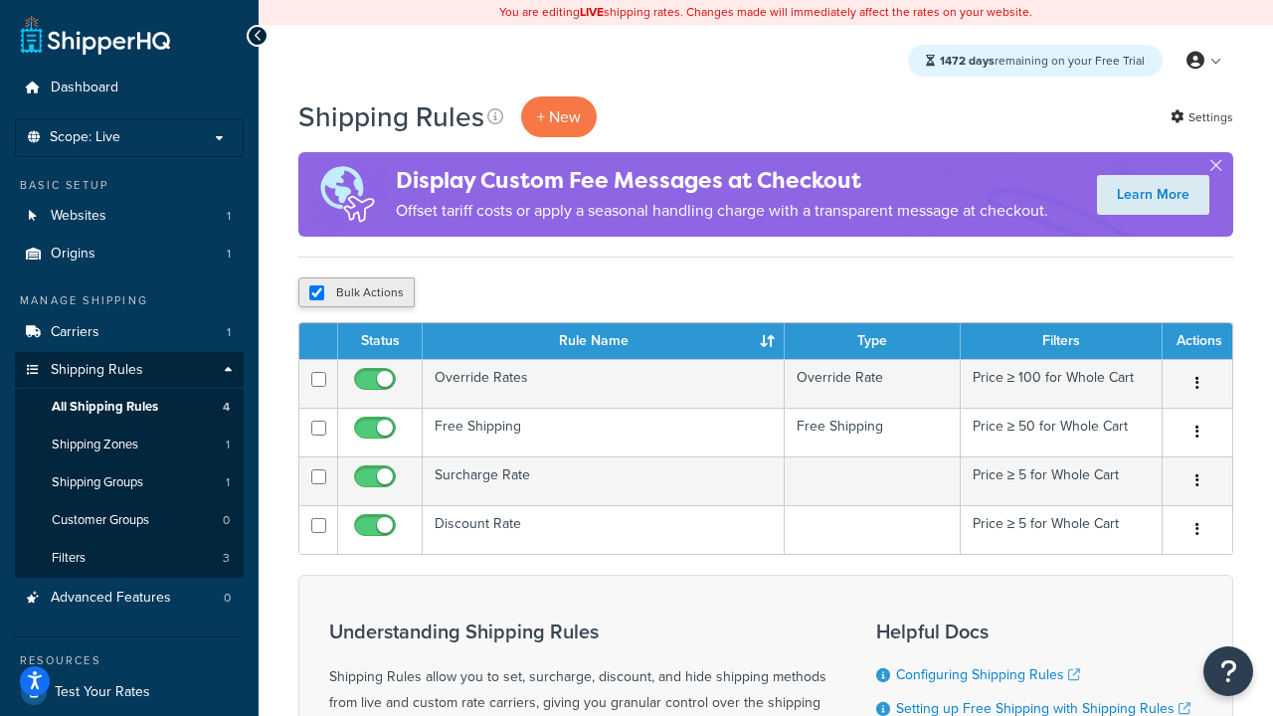
click at [356, 293] on button "Bulk Actions" at bounding box center [356, 292] width 116 height 30
checkbox input "true"
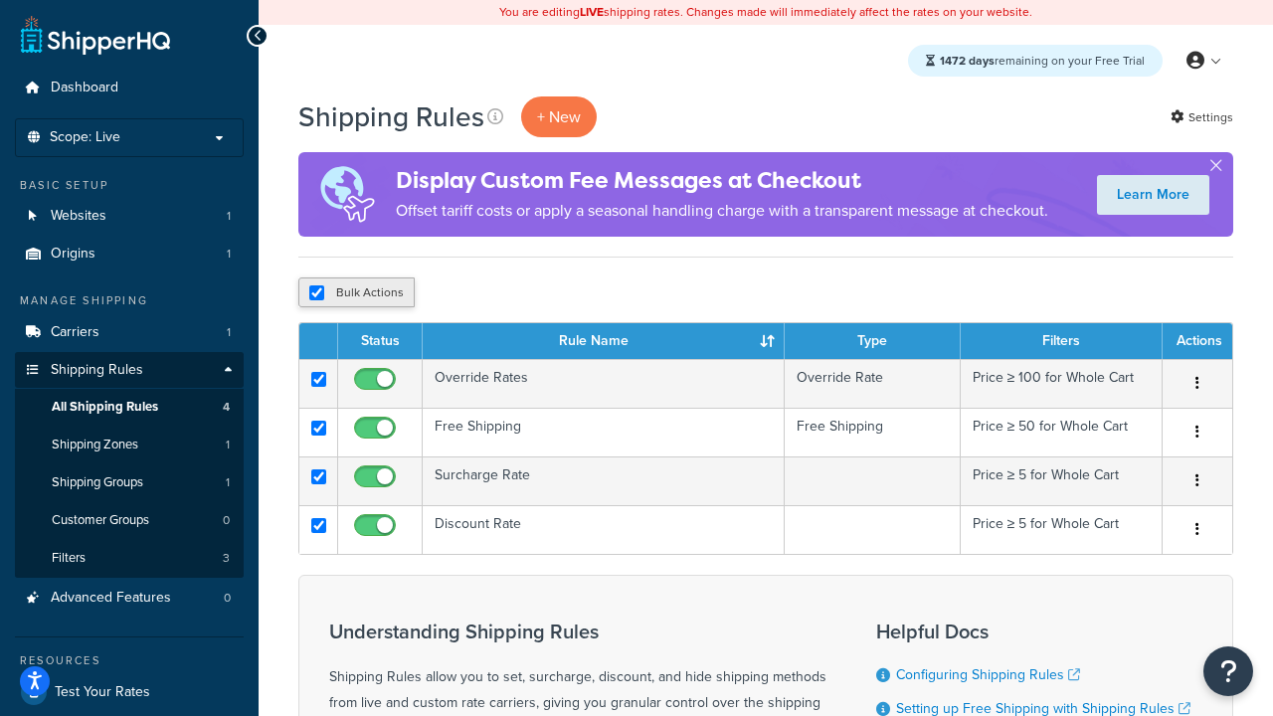
checkbox input "true"
click at [0, 0] on button "Delete" at bounding box center [0, 0] width 0 height 0
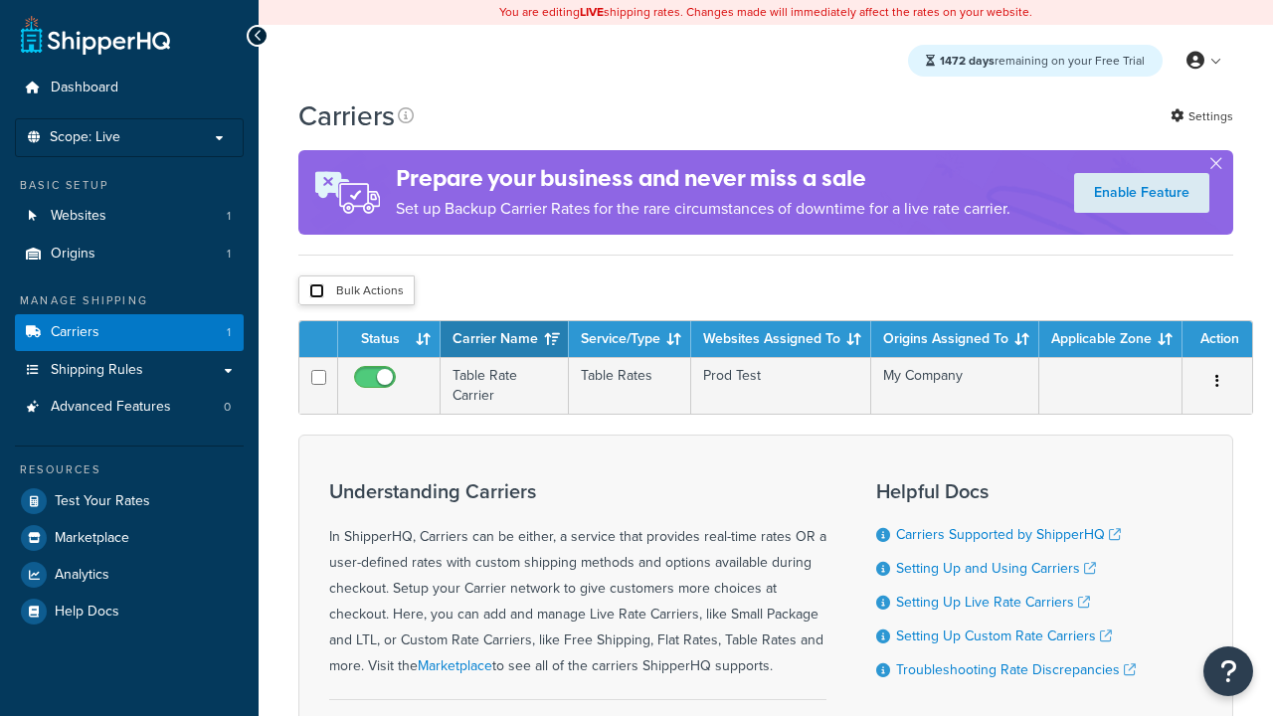
click at [316, 291] on input "checkbox" at bounding box center [316, 290] width 15 height 15
checkbox input "true"
click at [0, 0] on button "Delete" at bounding box center [0, 0] width 0 height 0
